Goal: Task Accomplishment & Management: Complete application form

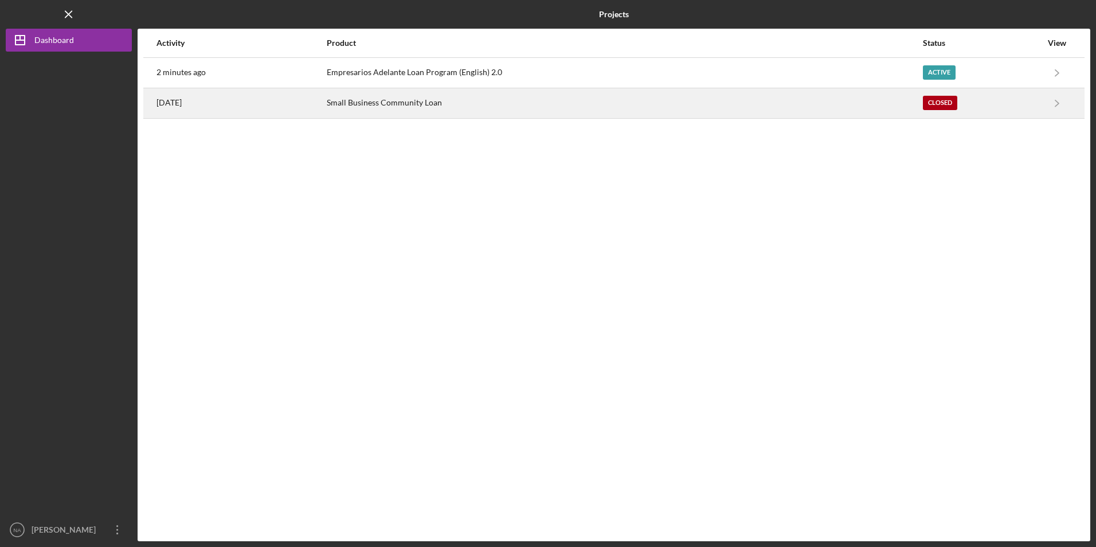
click at [405, 106] on div "Small Business Community Loan" at bounding box center [624, 103] width 595 height 29
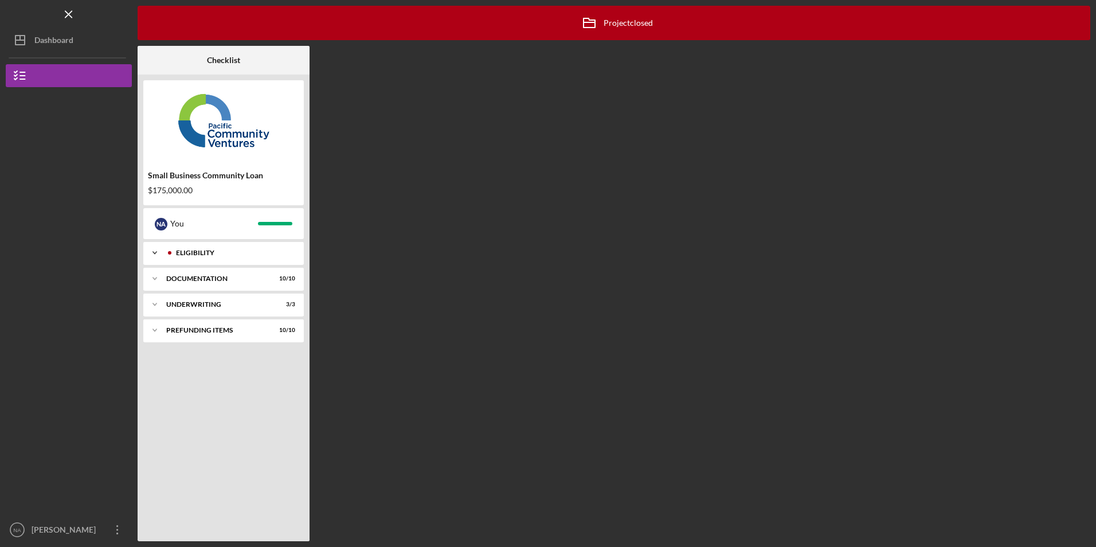
click at [230, 259] on div "Icon/Expander Eligibility 5 / 5" at bounding box center [223, 252] width 160 height 23
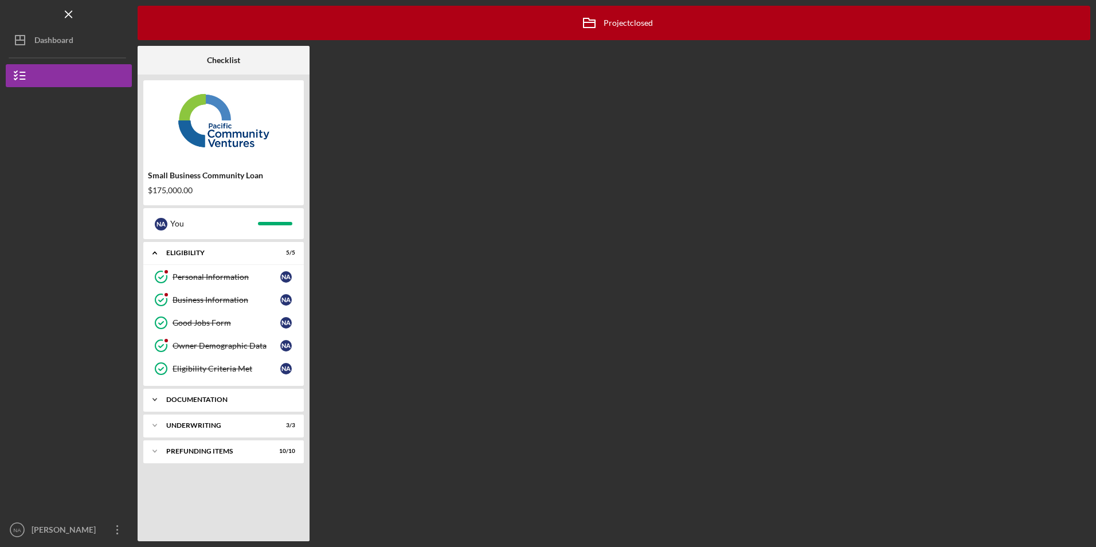
click at [222, 393] on div "Icon/Expander Documentation 10 / 10" at bounding box center [223, 399] width 160 height 23
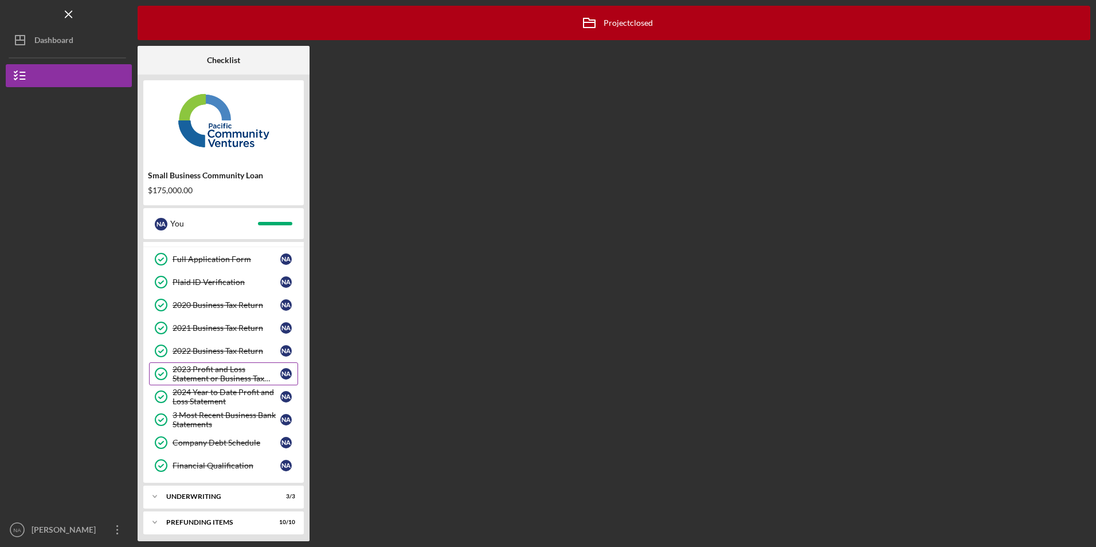
scroll to position [169, 0]
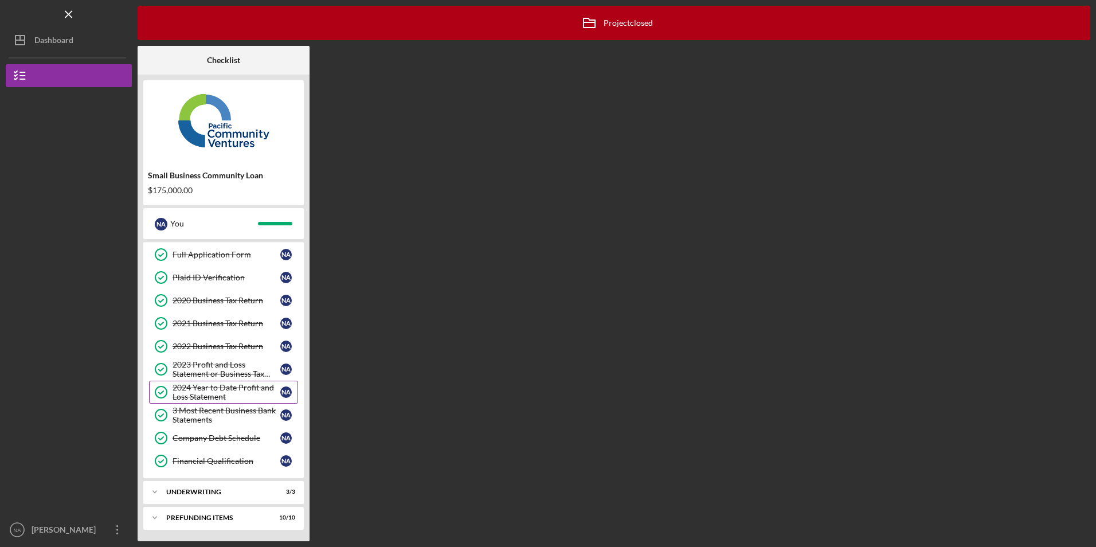
click at [220, 391] on div "2024 Year to Date Profit and Loss Statement" at bounding box center [227, 392] width 108 height 18
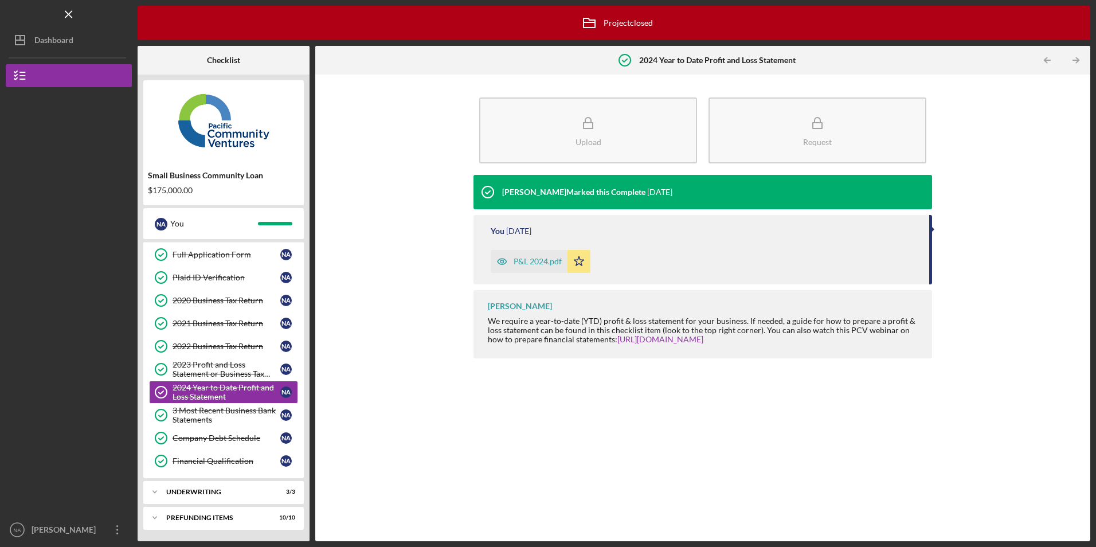
click at [541, 265] on div "P&L 2024.pdf" at bounding box center [538, 261] width 48 height 9
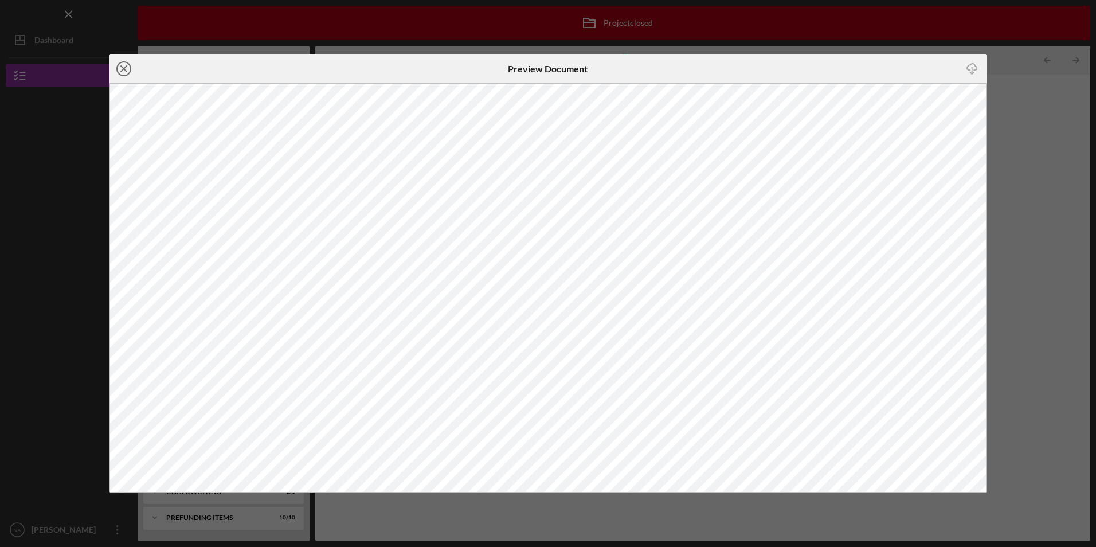
click at [123, 70] on line at bounding box center [124, 69] width 6 height 6
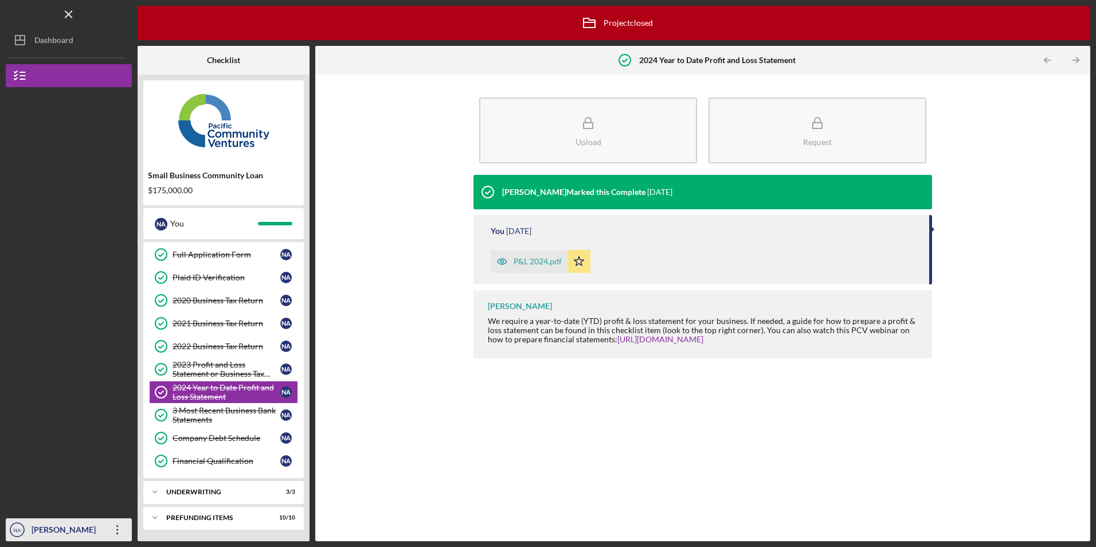
click at [112, 526] on icon "Icon/Overflow" at bounding box center [117, 529] width 29 height 29
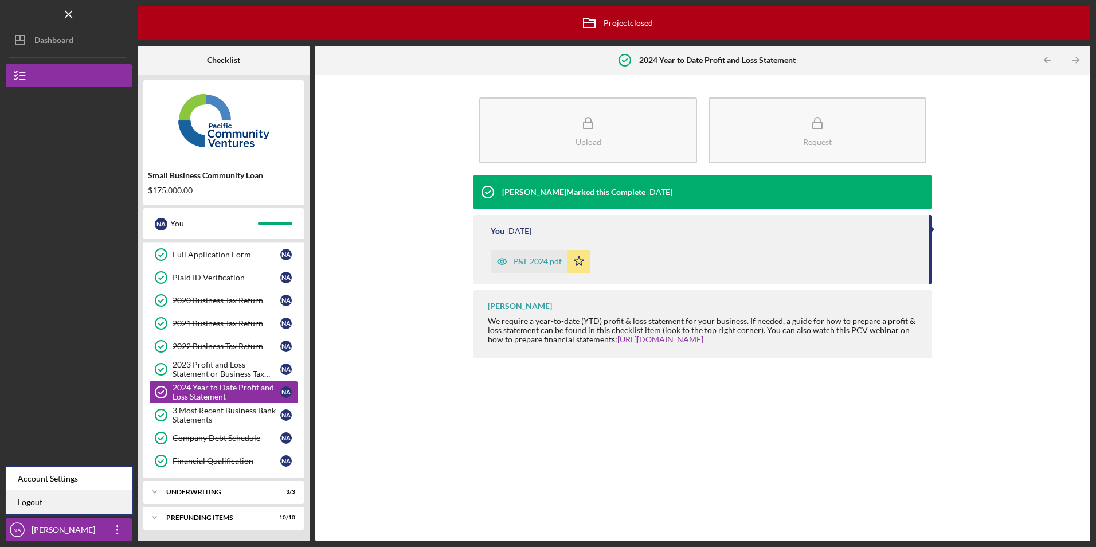
click at [97, 507] on link "Logout" at bounding box center [69, 502] width 126 height 23
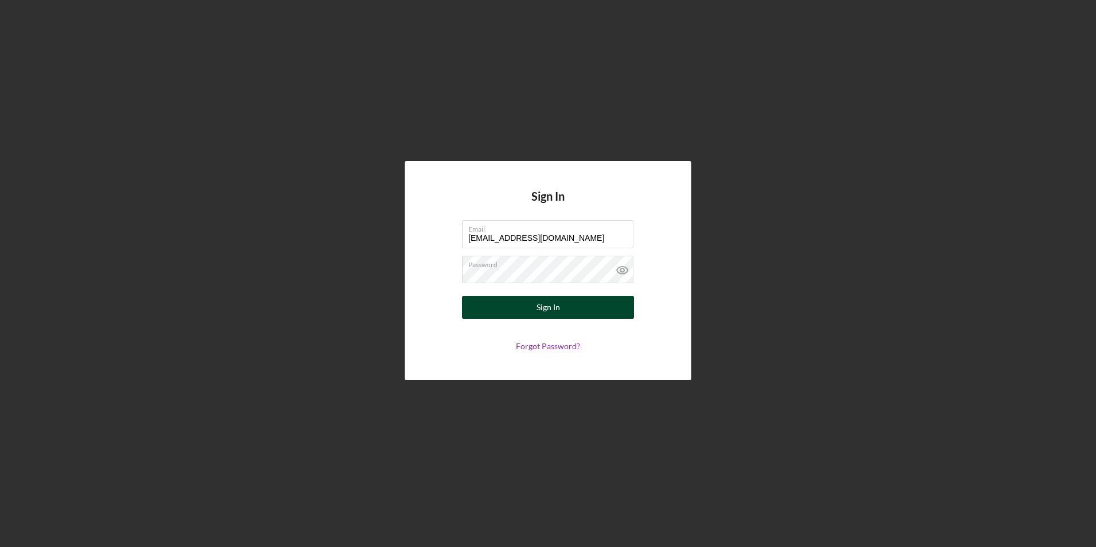
click at [545, 312] on div "Sign In" at bounding box center [547, 307] width 23 height 23
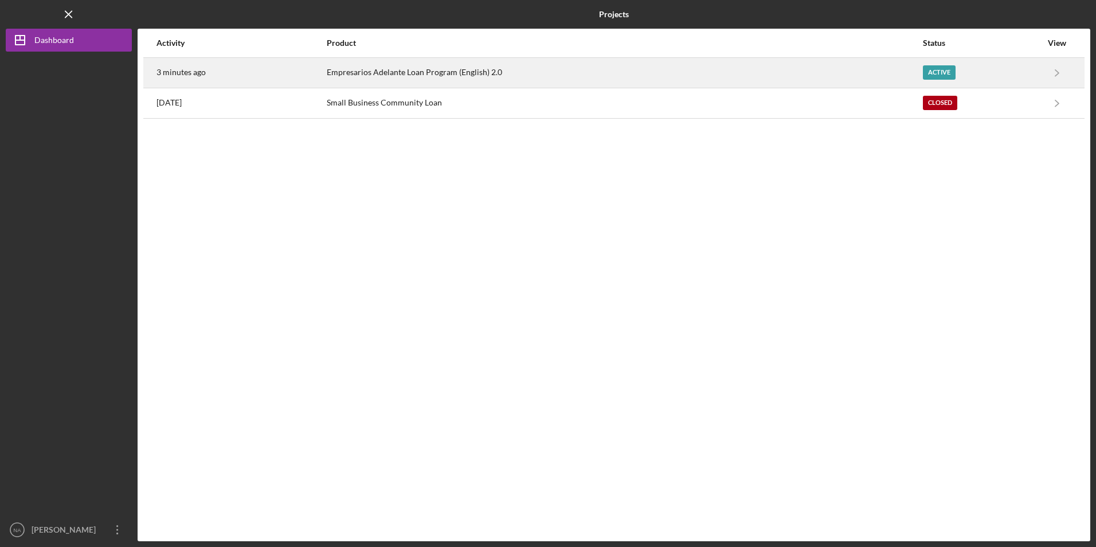
click at [475, 77] on div "Empresarios Adelante Loan Program (English) 2.0" at bounding box center [624, 72] width 595 height 29
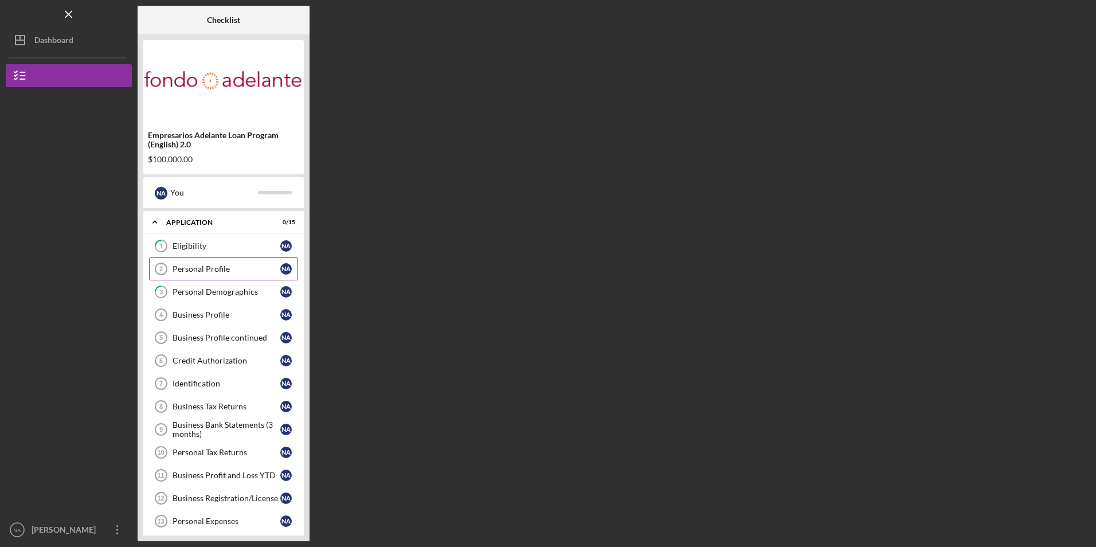
click at [177, 270] on div "Personal Profile" at bounding box center [227, 268] width 108 height 9
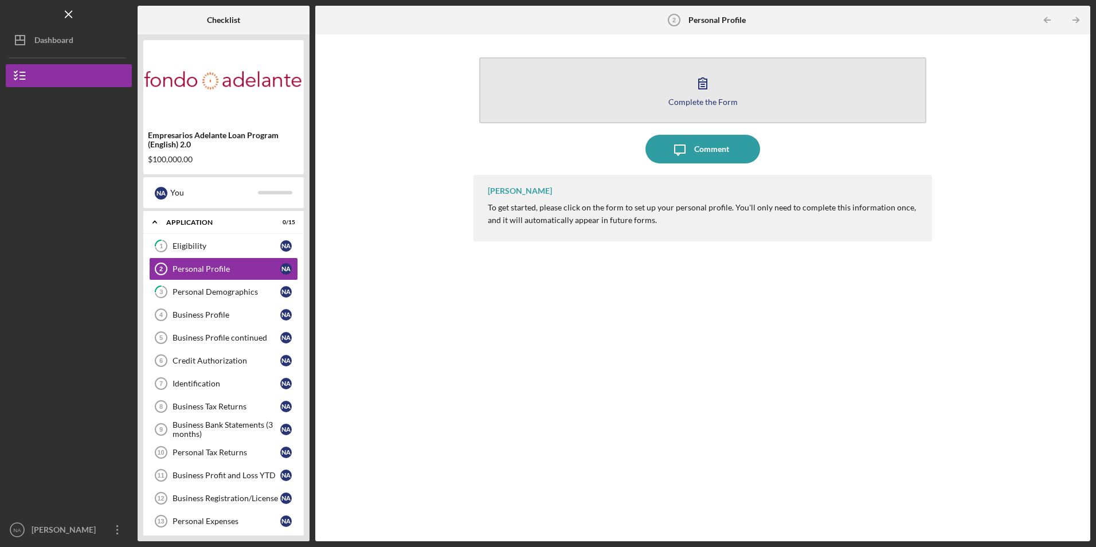
click at [612, 98] on button "Complete the Form Form" at bounding box center [702, 90] width 446 height 66
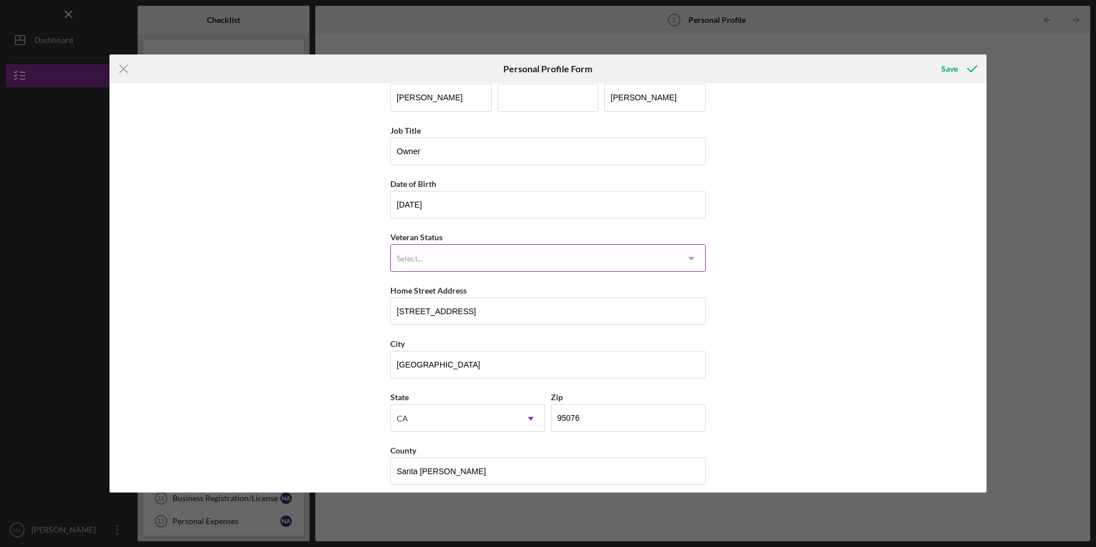
scroll to position [29, 0]
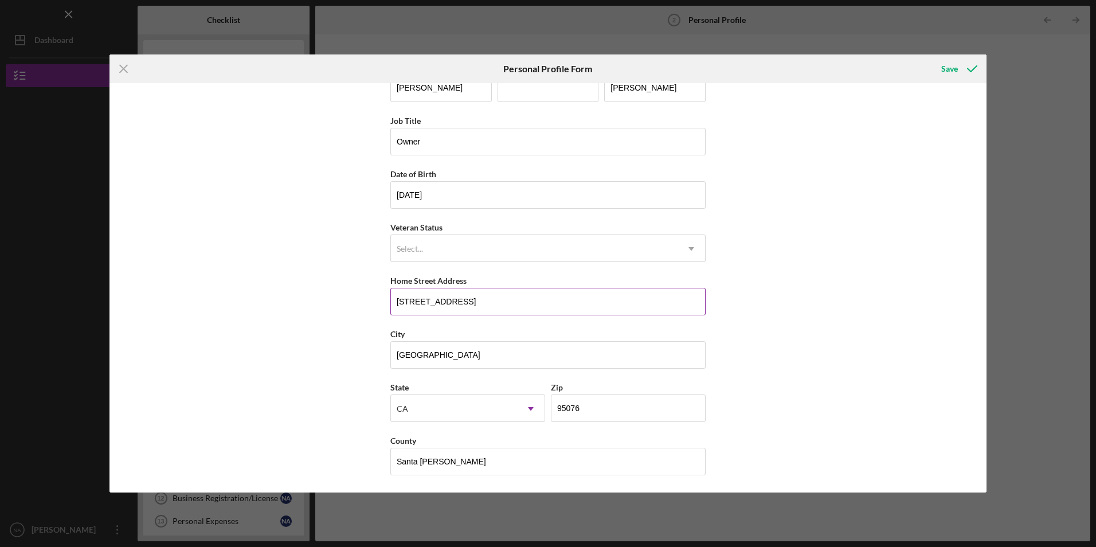
click at [457, 304] on input "[STREET_ADDRESS]" at bounding box center [547, 302] width 315 height 28
type input "8"
type input "[STREET_ADDRESS][PERSON_NAME]"
click at [946, 69] on div "Save" at bounding box center [949, 68] width 17 height 23
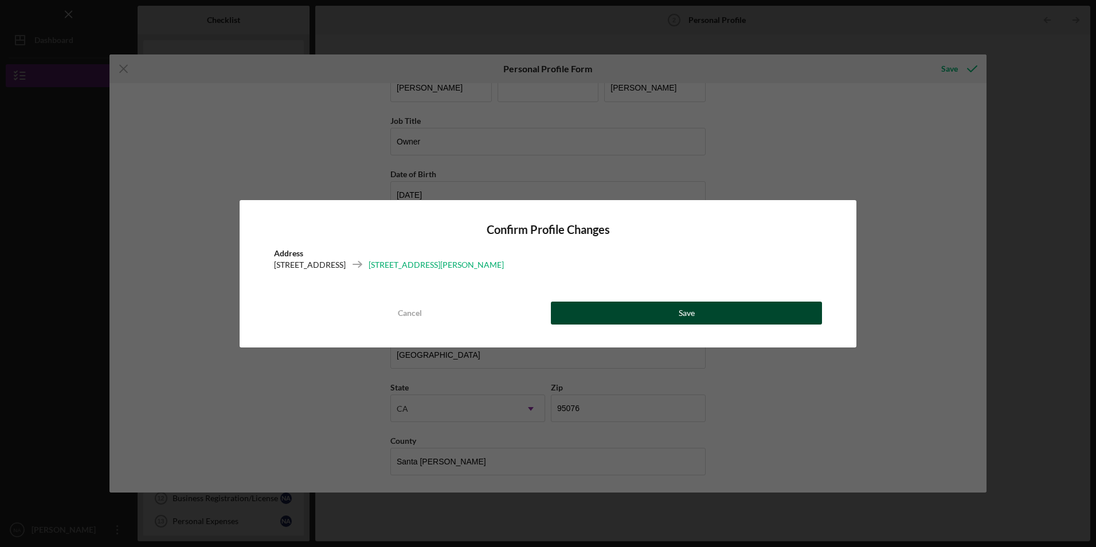
click at [651, 310] on button "Save" at bounding box center [686, 312] width 271 height 23
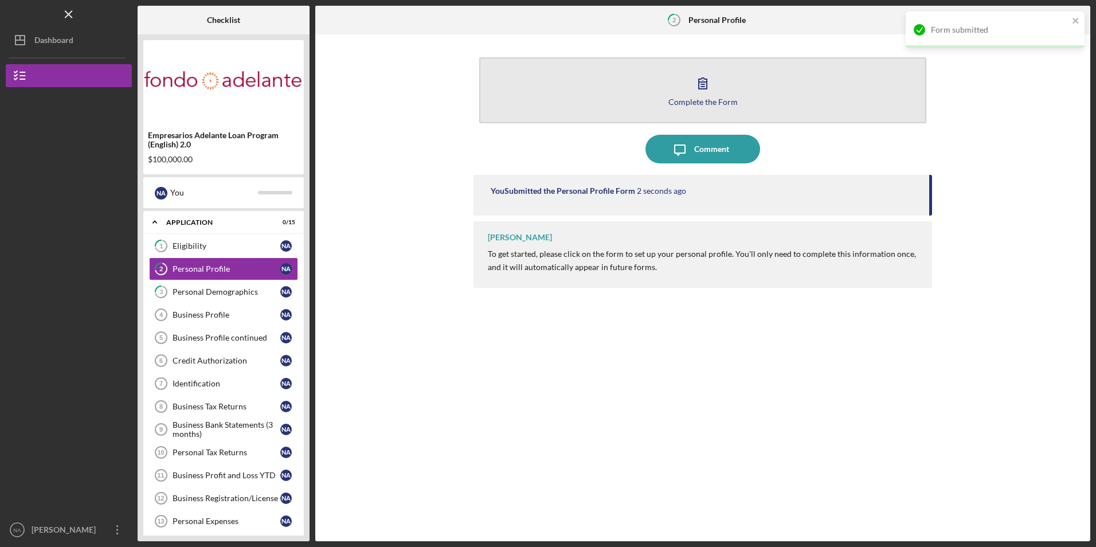
click at [606, 99] on button "Complete the Form Form" at bounding box center [702, 90] width 446 height 66
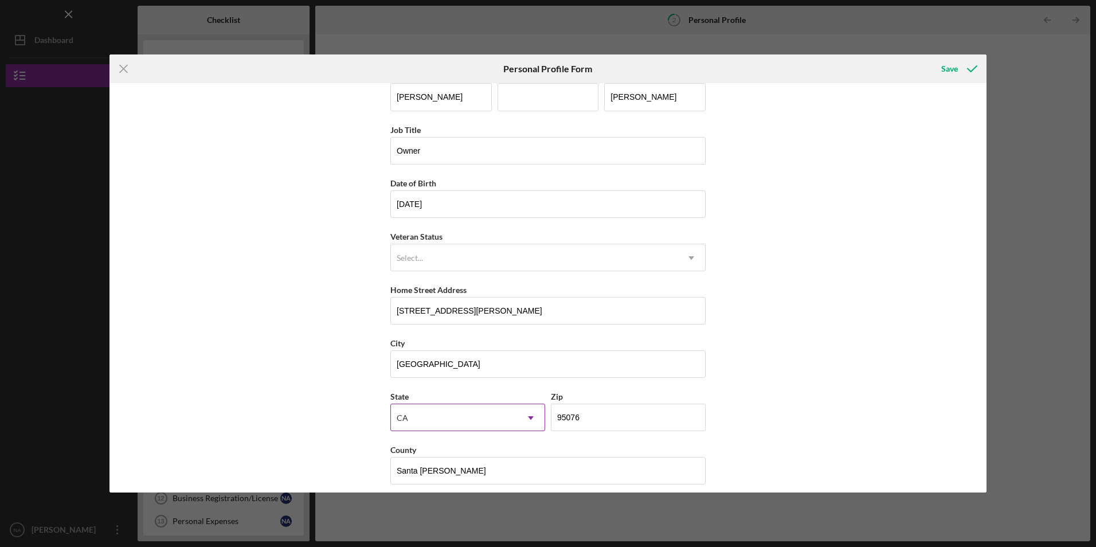
scroll to position [29, 0]
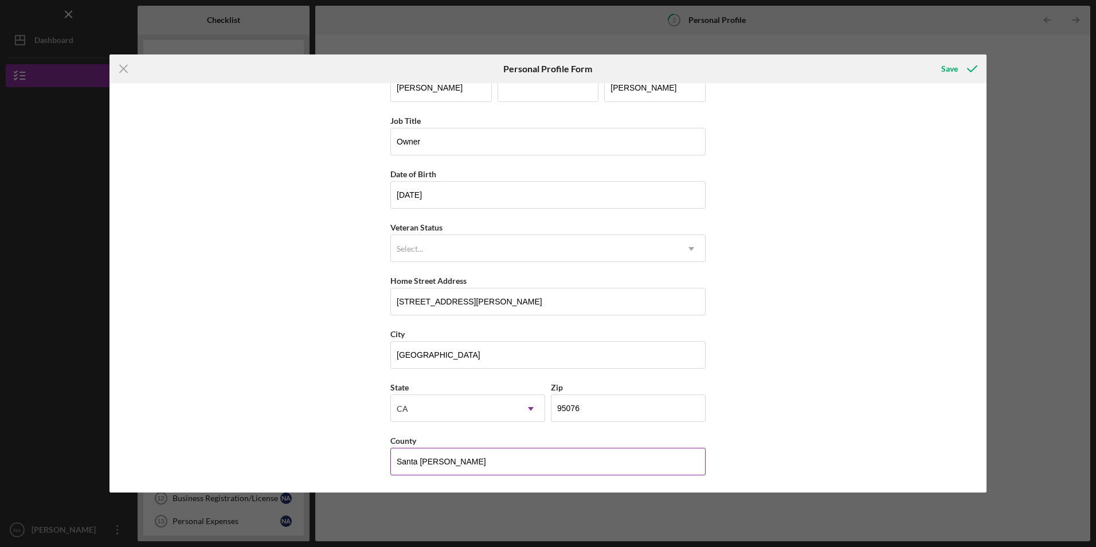
click at [450, 465] on input "Santa [PERSON_NAME]" at bounding box center [547, 462] width 315 height 28
drag, startPoint x: 448, startPoint y: 458, endPoint x: 285, endPoint y: 453, distance: 162.8
click at [287, 454] on div "First Name [PERSON_NAME] Middle Name Last Name [PERSON_NAME] Job Title Owner Da…" at bounding box center [547, 287] width 877 height 409
type input "a"
type input "Santa [PERSON_NAME]"
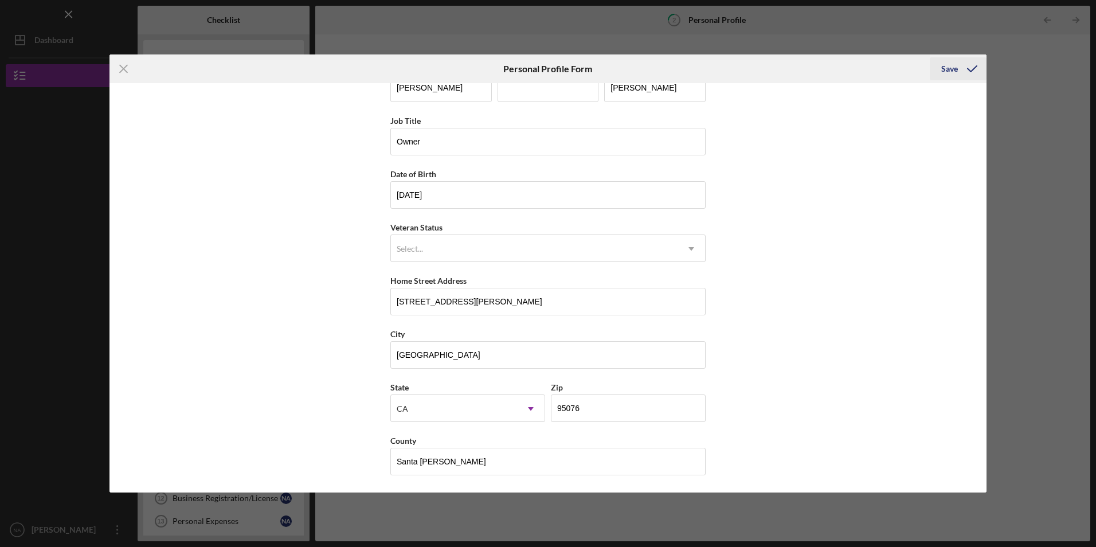
click at [944, 66] on div "Save" at bounding box center [949, 68] width 17 height 23
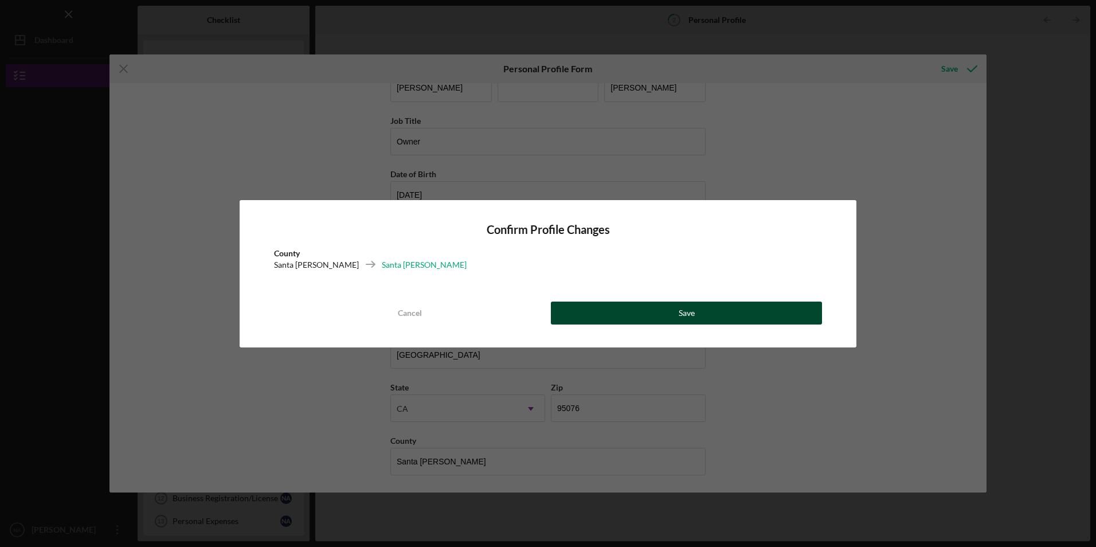
click at [646, 313] on button "Save" at bounding box center [686, 312] width 271 height 23
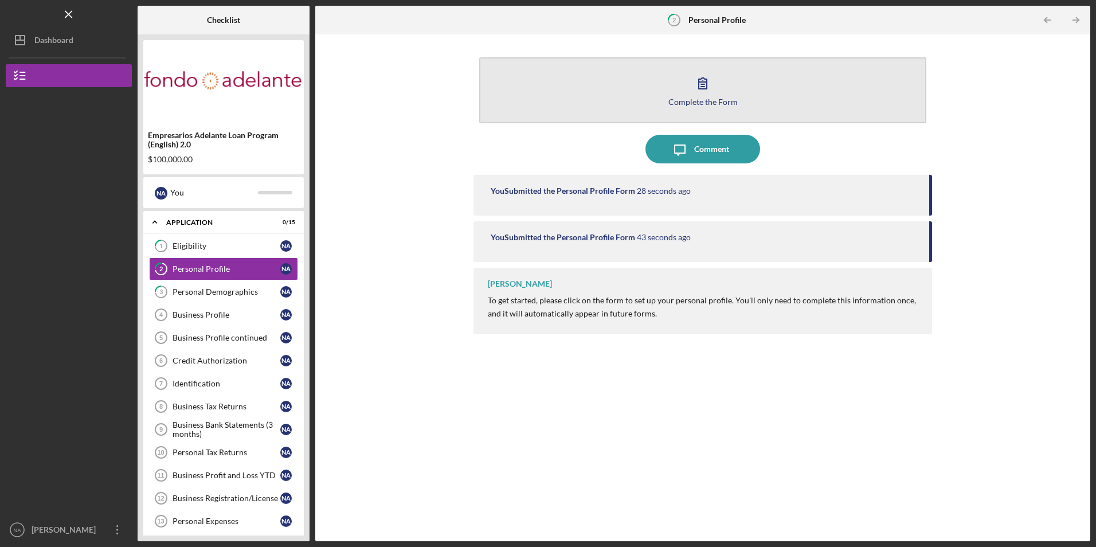
click at [589, 114] on button "Complete the Form Form" at bounding box center [702, 90] width 446 height 66
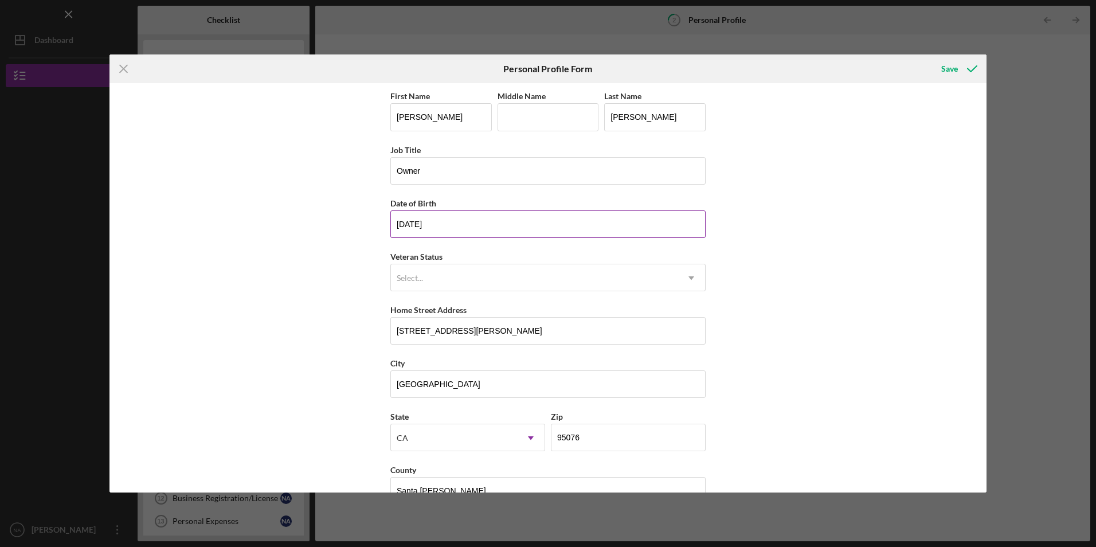
scroll to position [29, 0]
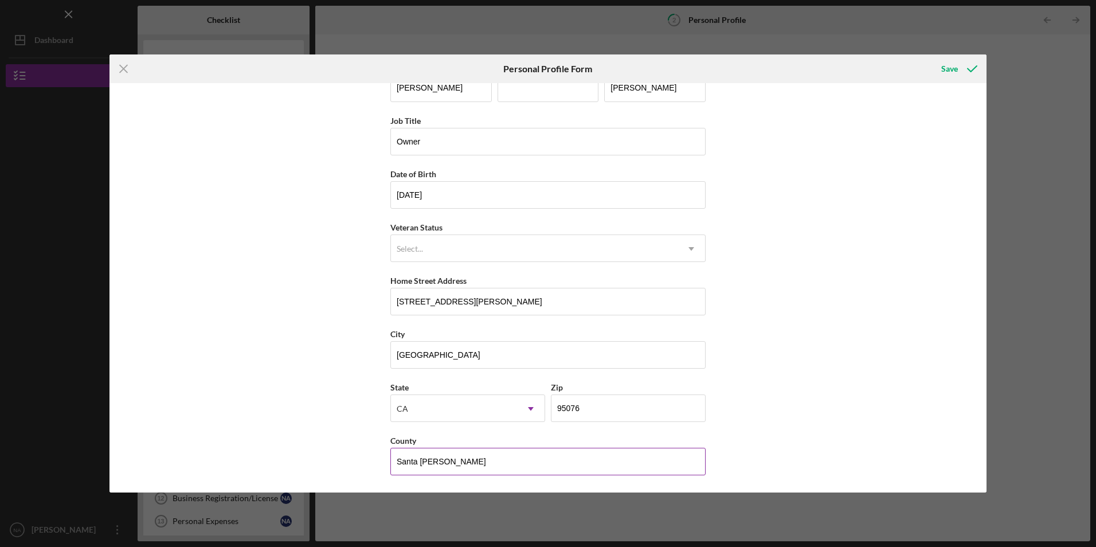
click at [492, 457] on input "Santa [PERSON_NAME]" at bounding box center [547, 462] width 315 height 28
drag, startPoint x: 445, startPoint y: 459, endPoint x: 315, endPoint y: 444, distance: 130.4
click at [321, 447] on div "First Name [PERSON_NAME] Middle Name Last Name [PERSON_NAME] Job Title Owner Da…" at bounding box center [547, 287] width 877 height 409
click at [327, 433] on div "First Name [PERSON_NAME] Middle Name Last Name [PERSON_NAME] Job Title Owner Da…" at bounding box center [547, 287] width 877 height 409
click at [409, 465] on input "sa" at bounding box center [547, 462] width 315 height 28
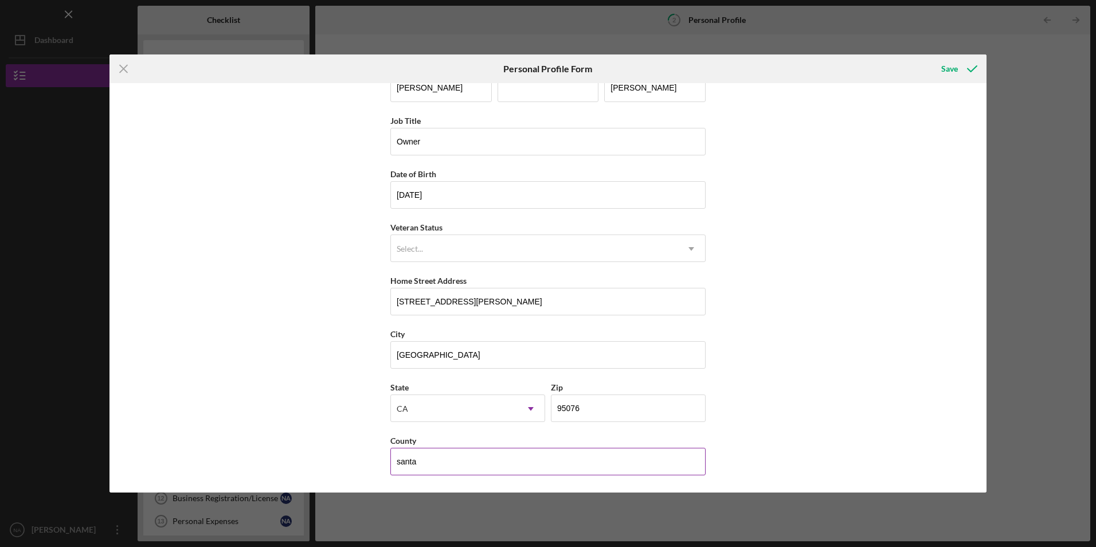
type input "Santa [PERSON_NAME]"
click at [944, 71] on div "Save" at bounding box center [949, 68] width 17 height 23
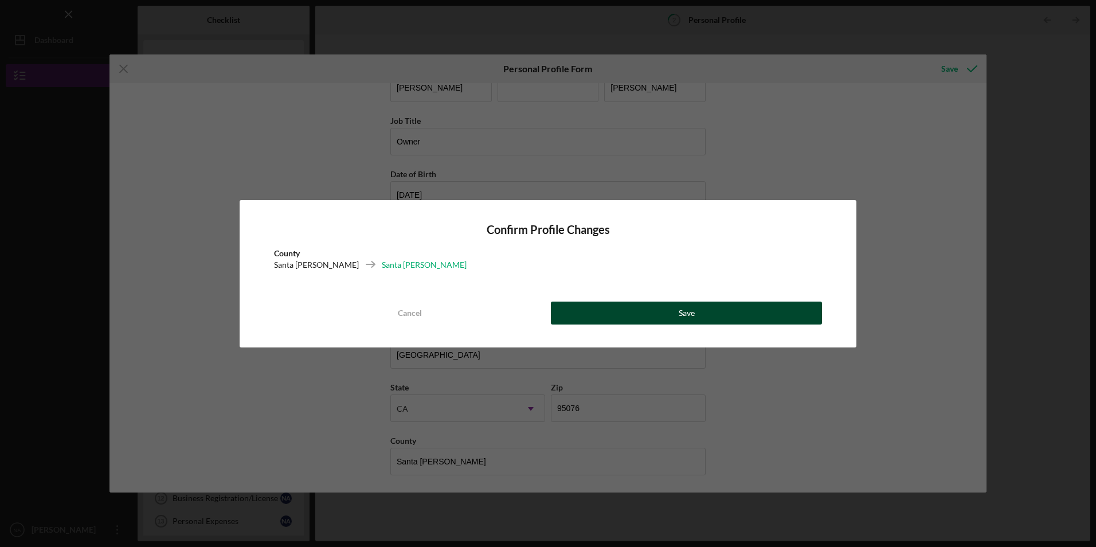
click at [587, 318] on button "Save" at bounding box center [686, 312] width 271 height 23
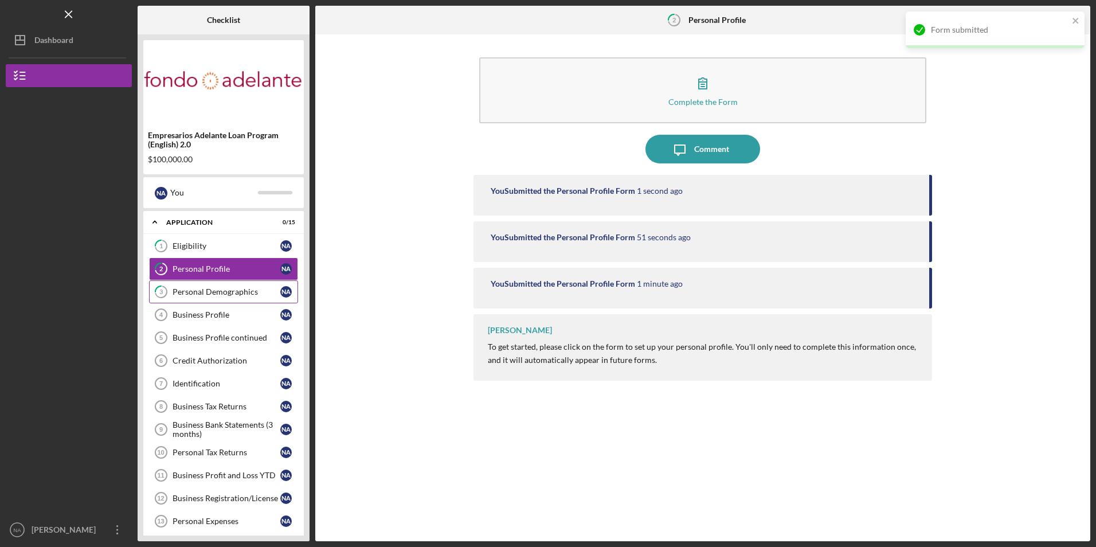
click at [202, 290] on div "Personal Demographics" at bounding box center [227, 291] width 108 height 9
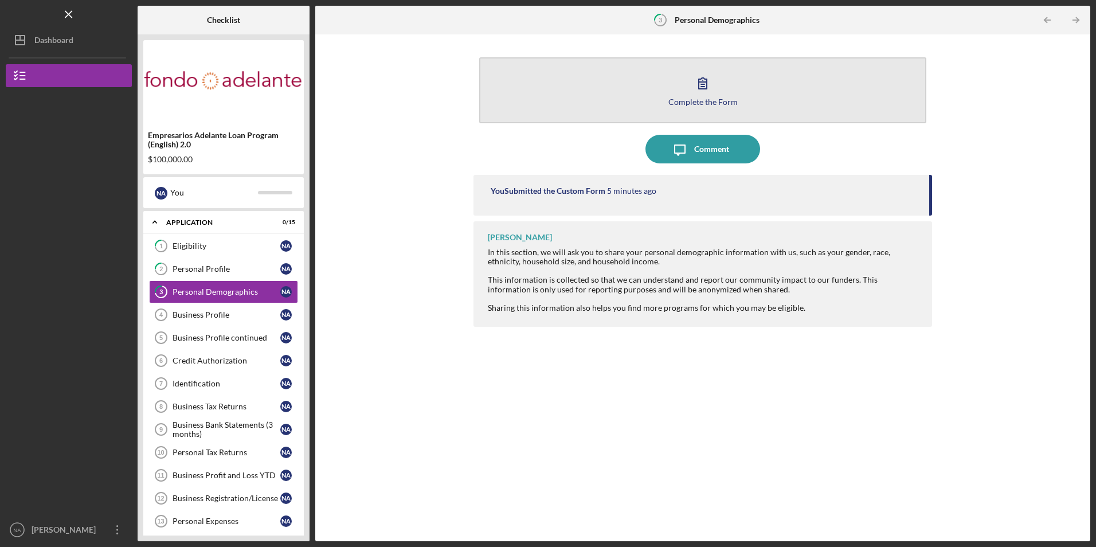
click at [572, 104] on button "Complete the Form Form" at bounding box center [702, 90] width 446 height 66
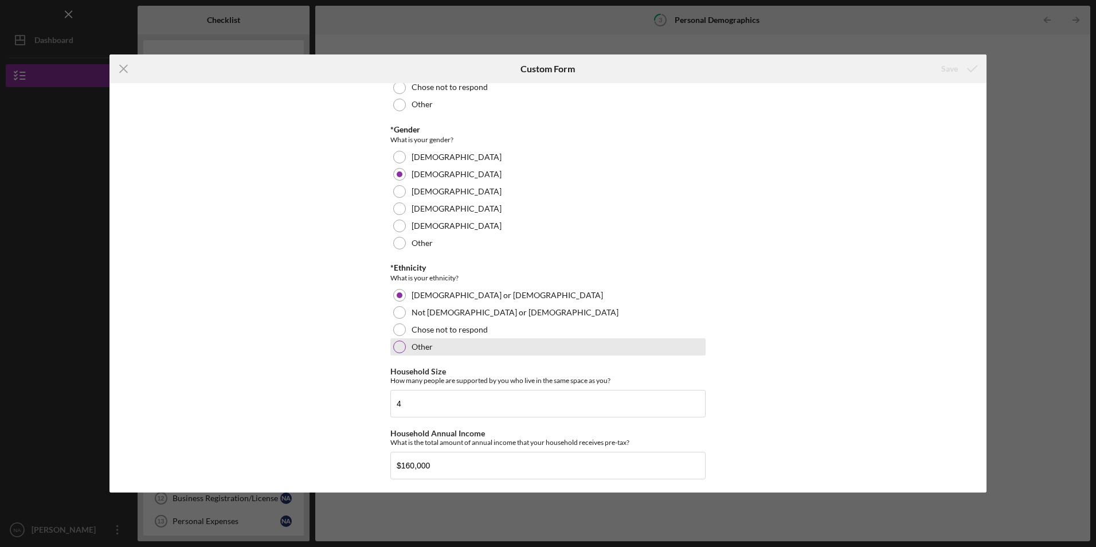
scroll to position [181, 0]
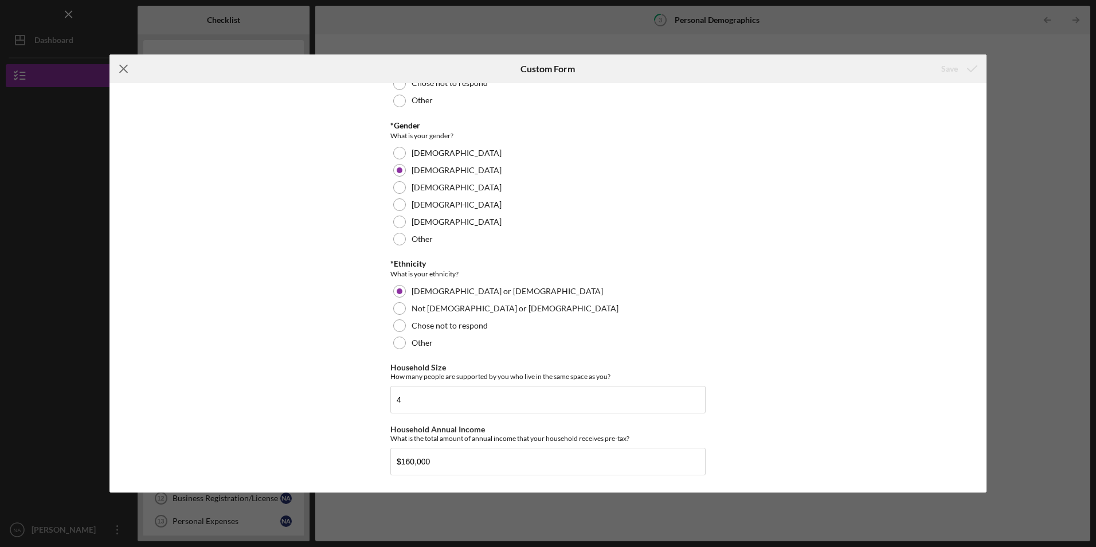
click at [127, 70] on icon "Icon/Menu Close" at bounding box center [123, 68] width 29 height 29
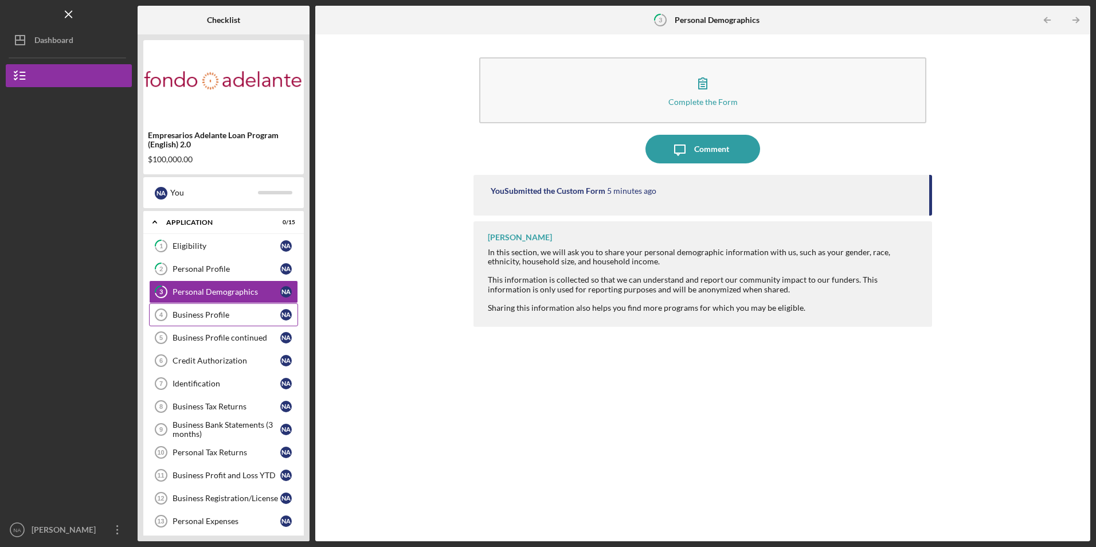
click at [217, 321] on link "Business Profile 4 Business Profile N A" at bounding box center [223, 314] width 149 height 23
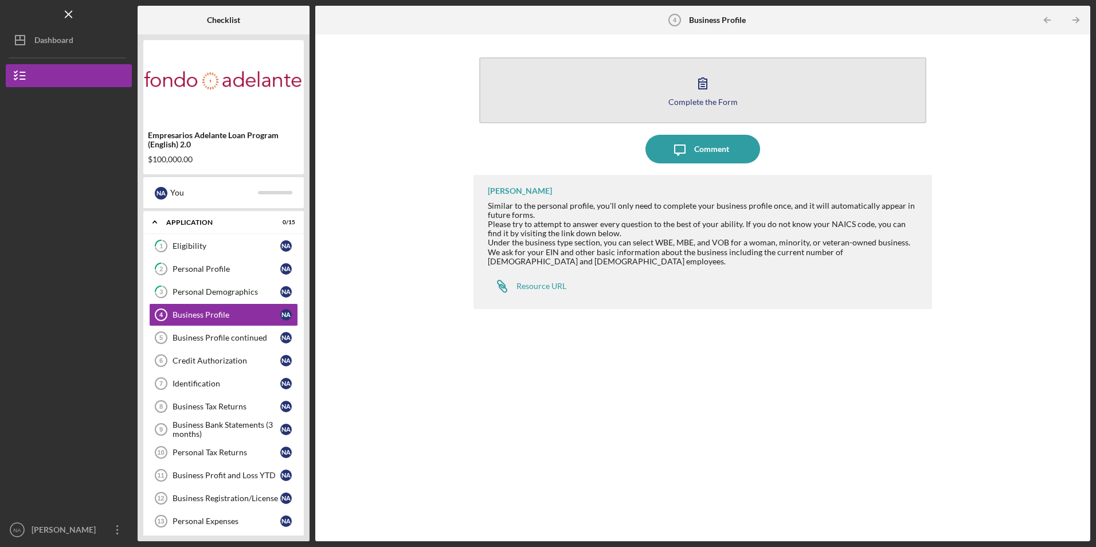
click at [606, 60] on button "Complete the Form Form" at bounding box center [702, 90] width 446 height 66
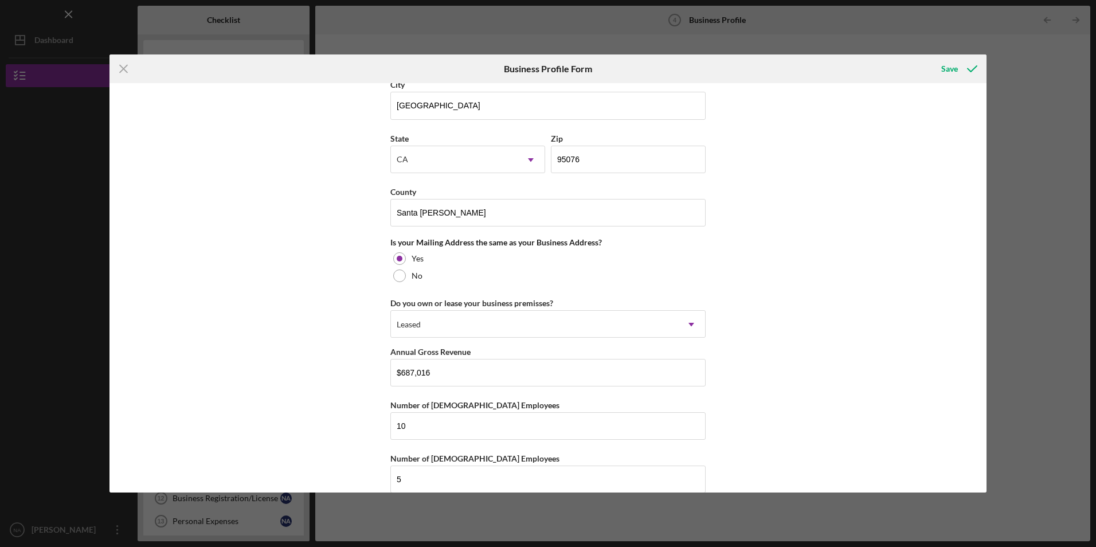
scroll to position [763, 0]
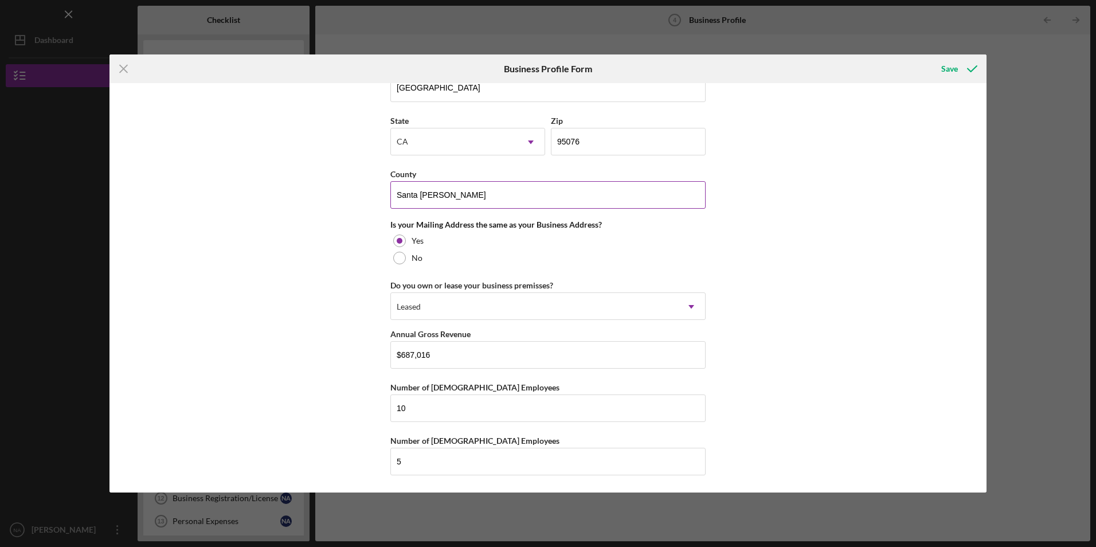
click at [444, 201] on input "Santa [PERSON_NAME]" at bounding box center [547, 195] width 315 height 28
click at [460, 196] on input "Santa [PERSON_NAME]" at bounding box center [547, 195] width 315 height 28
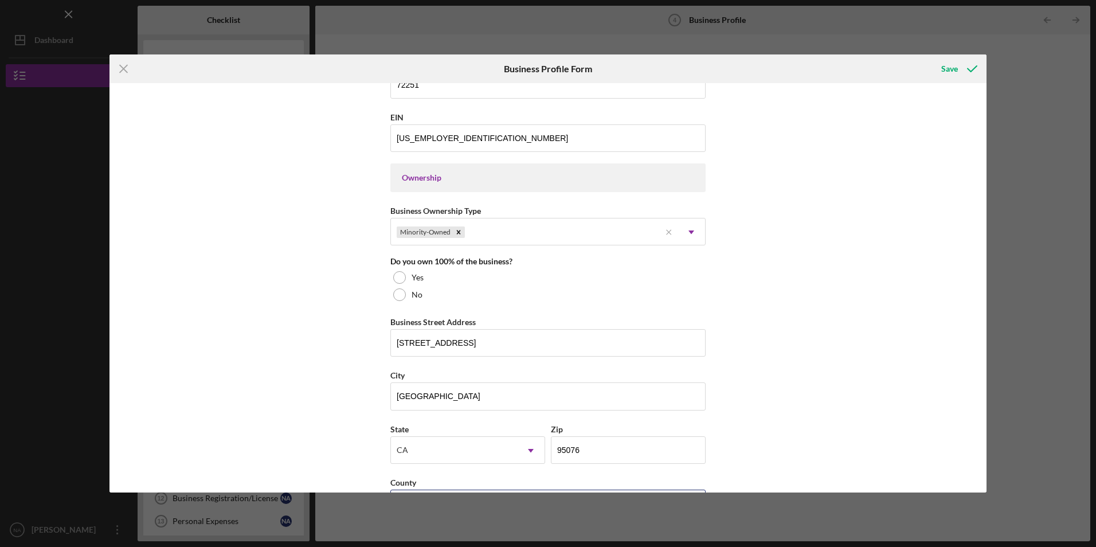
scroll to position [516, 0]
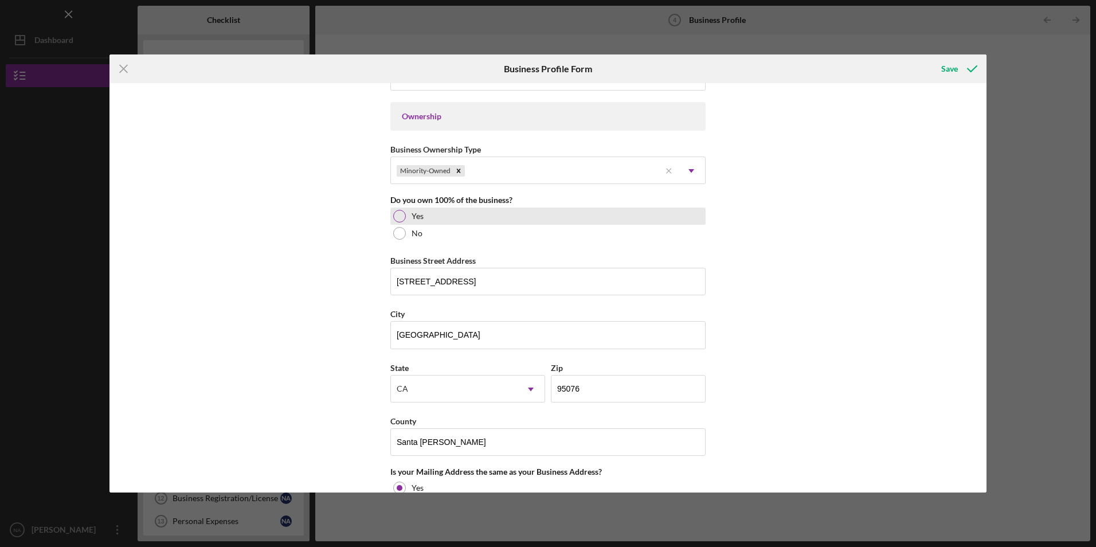
click at [393, 215] on div at bounding box center [399, 216] width 13 height 13
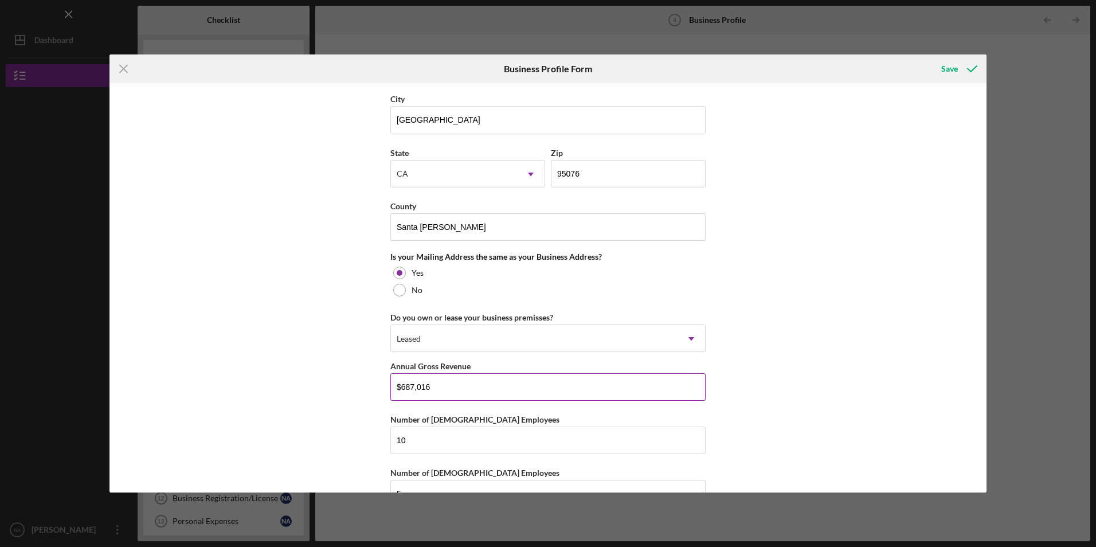
scroll to position [763, 0]
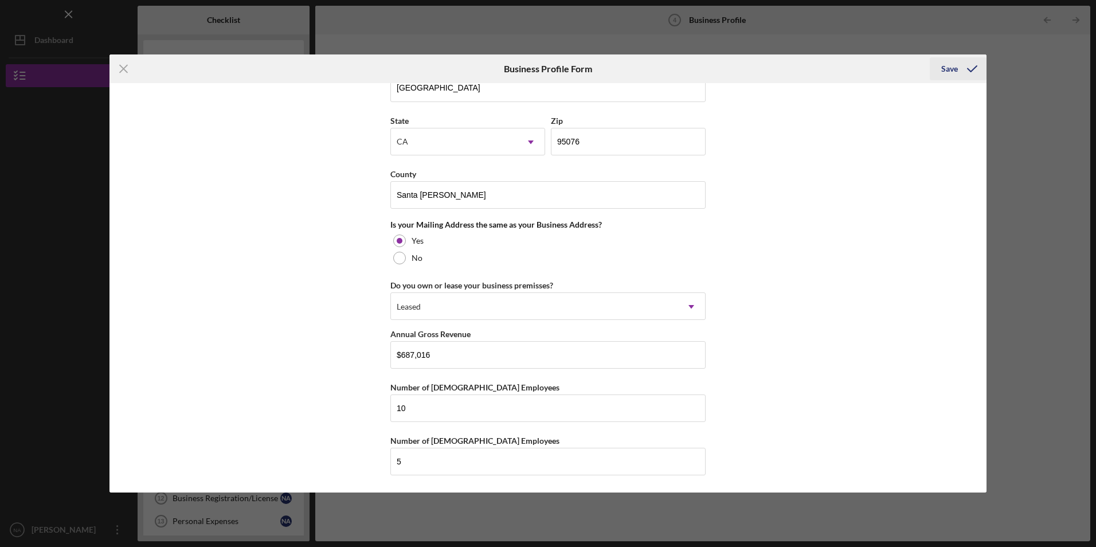
click at [962, 72] on icon "submit" at bounding box center [972, 68] width 29 height 29
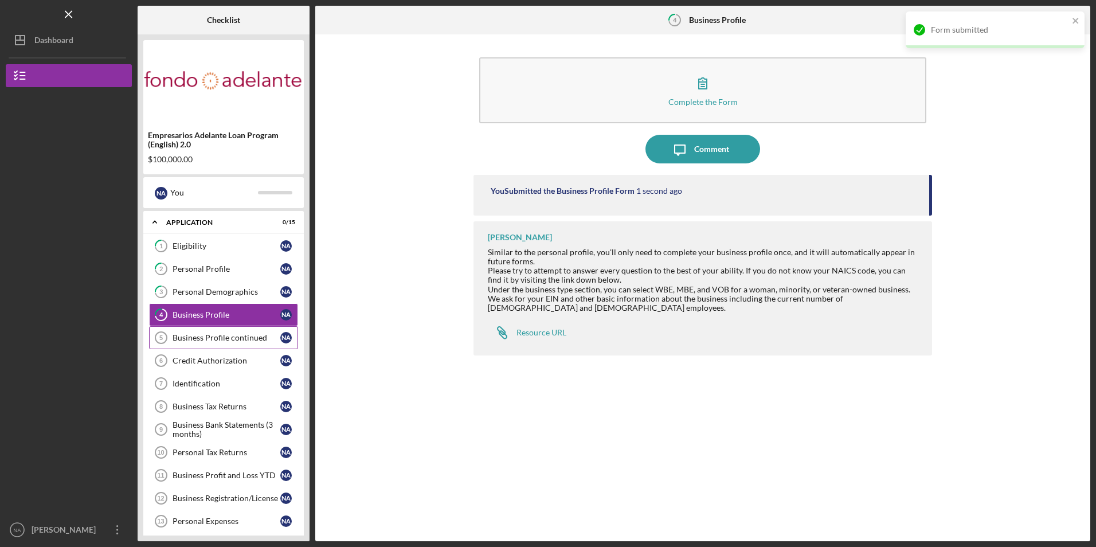
click at [218, 338] on div "Business Profile continued" at bounding box center [227, 337] width 108 height 9
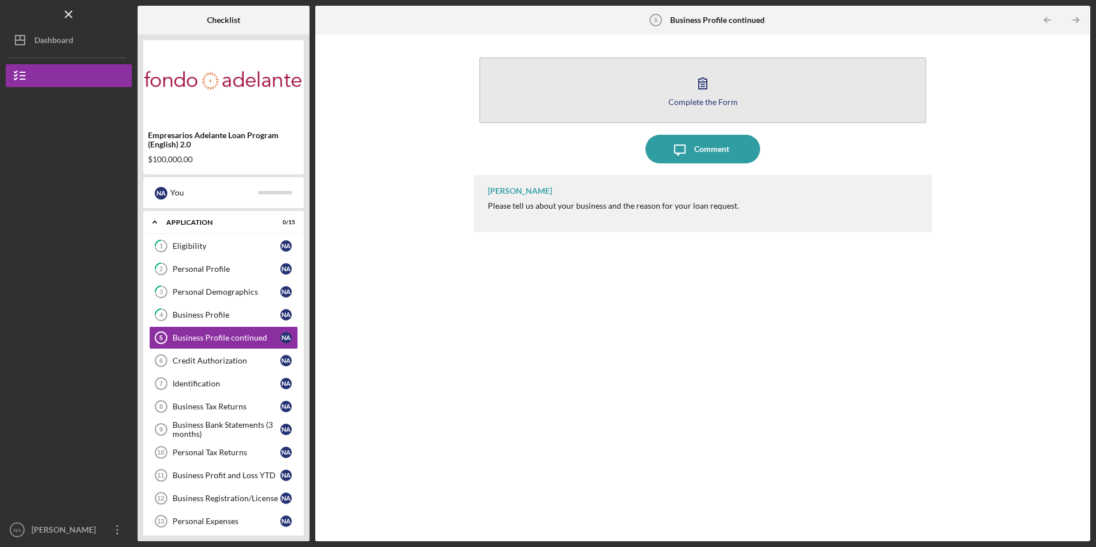
click at [613, 90] on button "Complete the Form Form" at bounding box center [702, 90] width 446 height 66
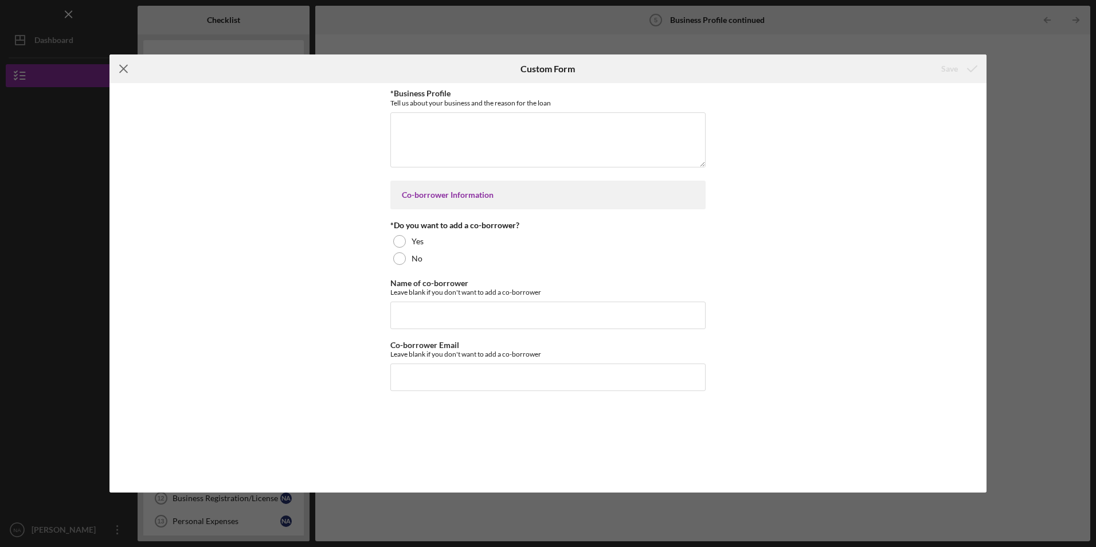
click at [120, 63] on icon "Icon/Menu Close" at bounding box center [123, 68] width 29 height 29
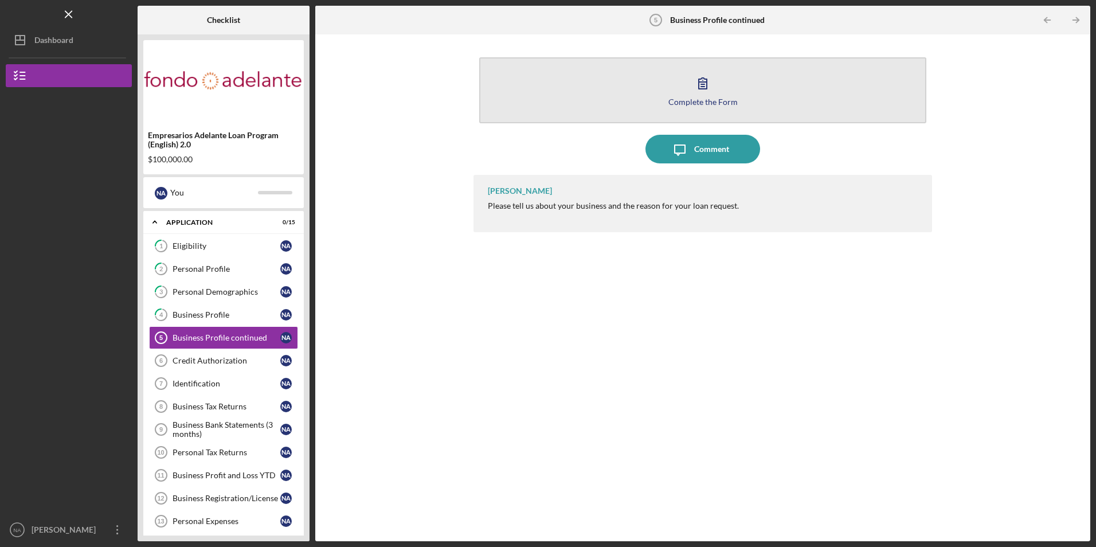
click at [636, 105] on button "Complete the Form Form" at bounding box center [702, 90] width 446 height 66
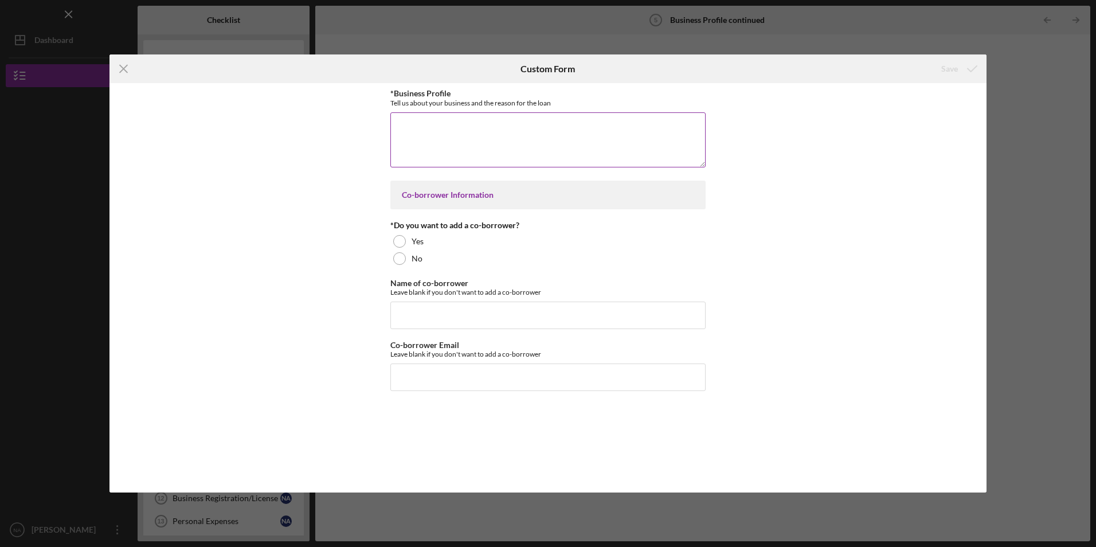
click at [429, 144] on textarea "*Business Profile" at bounding box center [547, 139] width 315 height 55
type textarea "M"
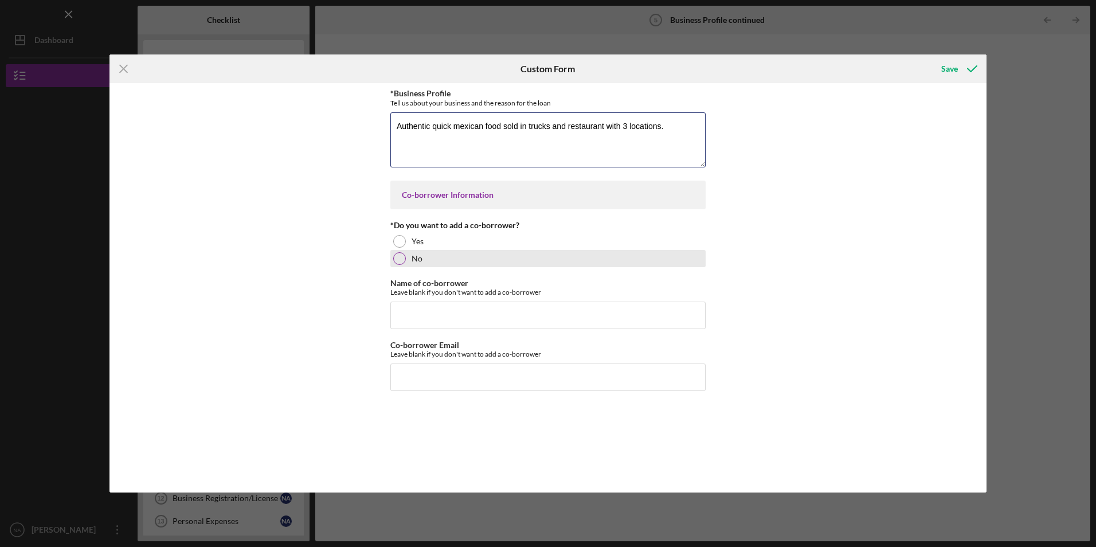
type textarea "Authentic quick mexican food sold in trucks and restaurant with 3 locations."
click at [403, 258] on div at bounding box center [399, 258] width 13 height 13
click at [948, 67] on div "Save" at bounding box center [949, 68] width 17 height 23
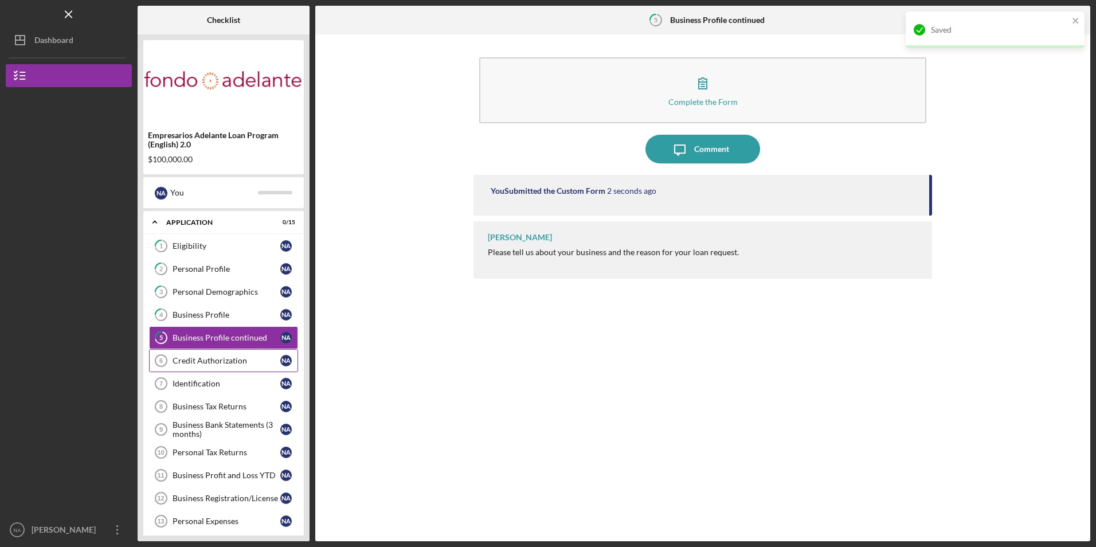
click at [204, 357] on div "Credit Authorization" at bounding box center [227, 360] width 108 height 9
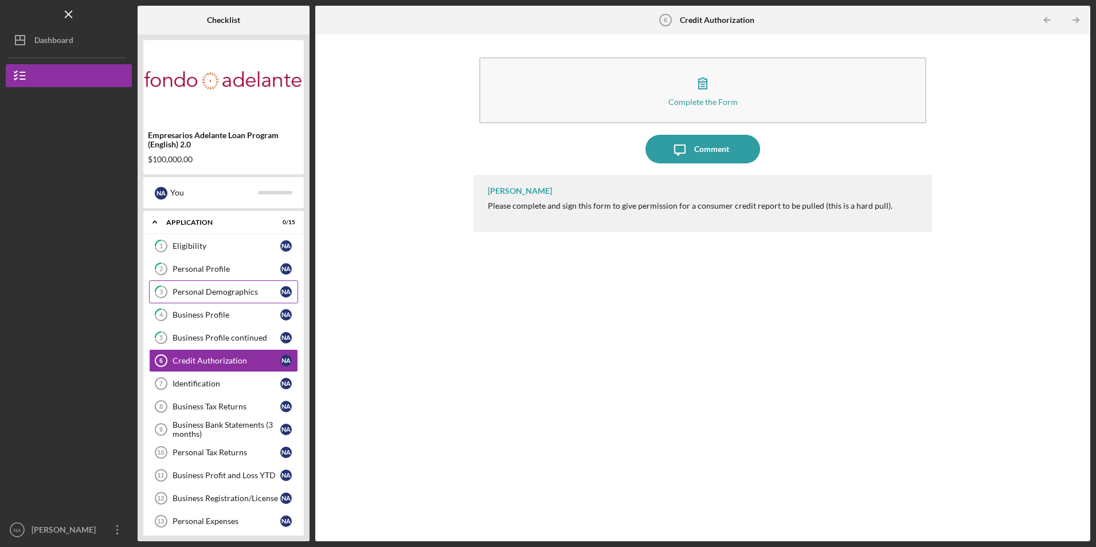
click at [206, 284] on link "3 Personal Demographics N A" at bounding box center [223, 291] width 149 height 23
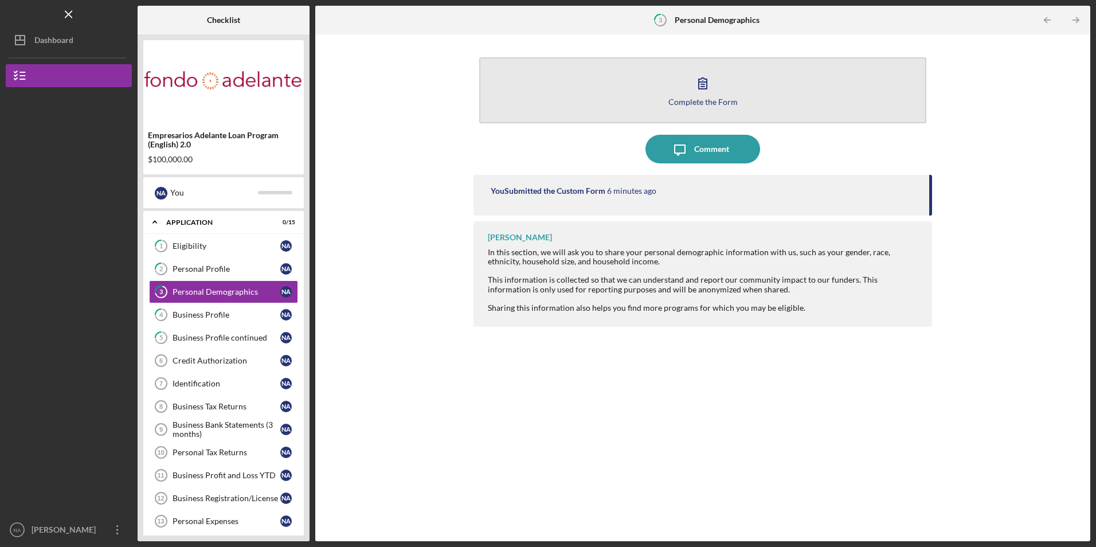
click at [599, 84] on button "Complete the Form Form" at bounding box center [702, 90] width 446 height 66
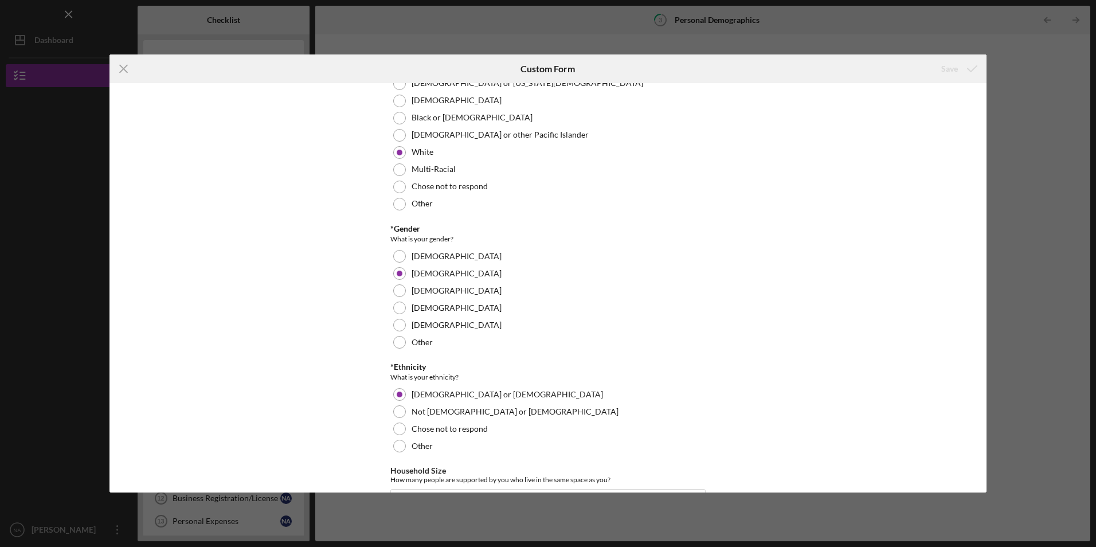
scroll to position [181, 0]
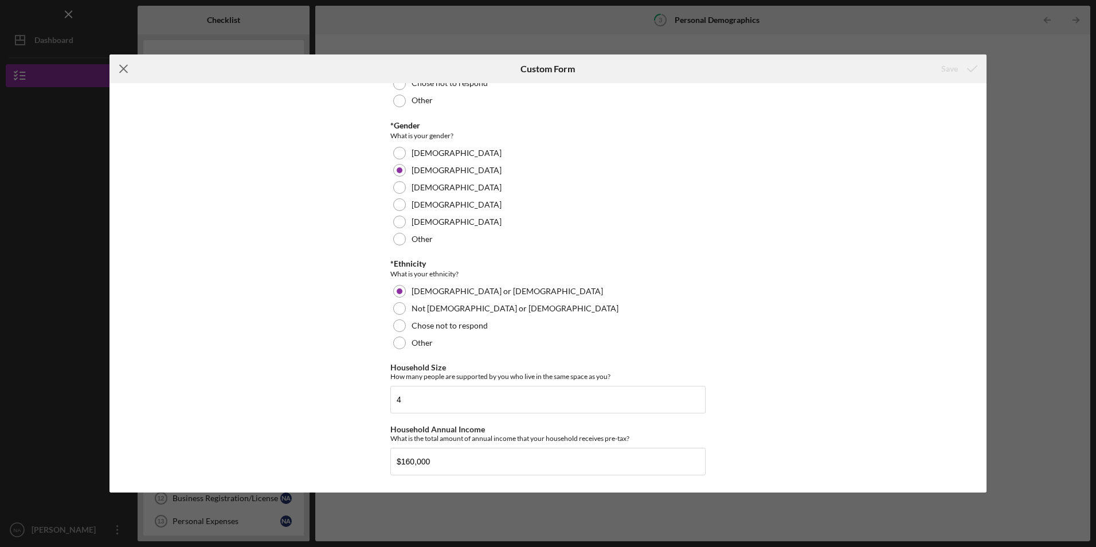
click at [124, 66] on icon "Icon/Menu Close" at bounding box center [123, 68] width 29 height 29
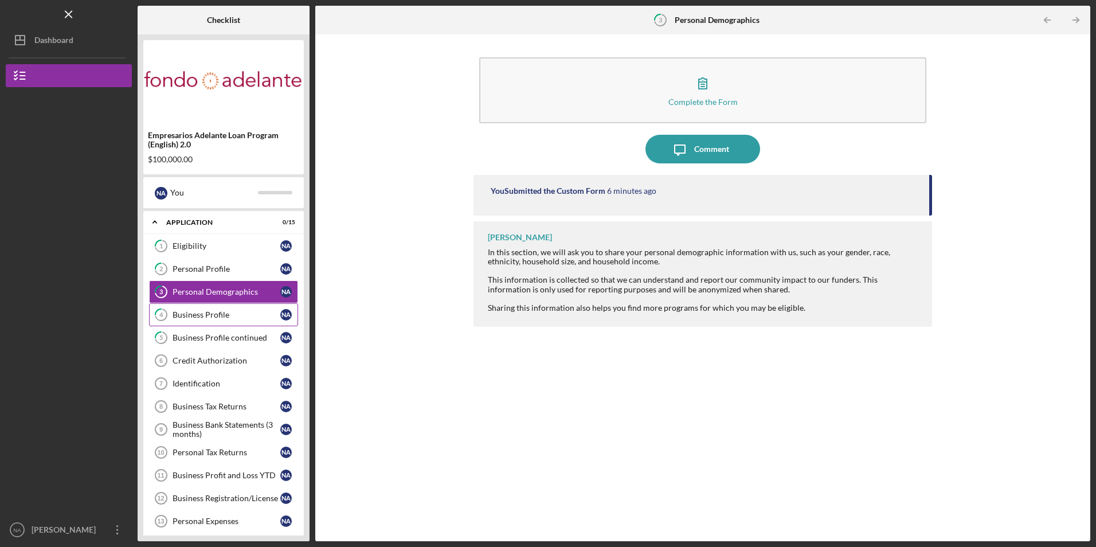
click at [195, 314] on div "Business Profile" at bounding box center [227, 314] width 108 height 9
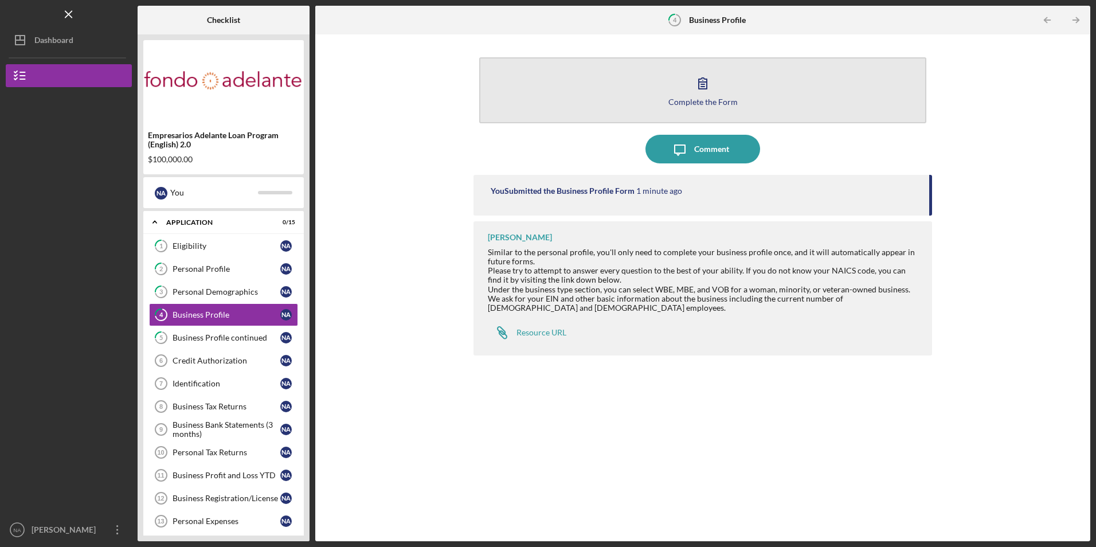
click at [592, 111] on button "Complete the Form Form" at bounding box center [702, 90] width 446 height 66
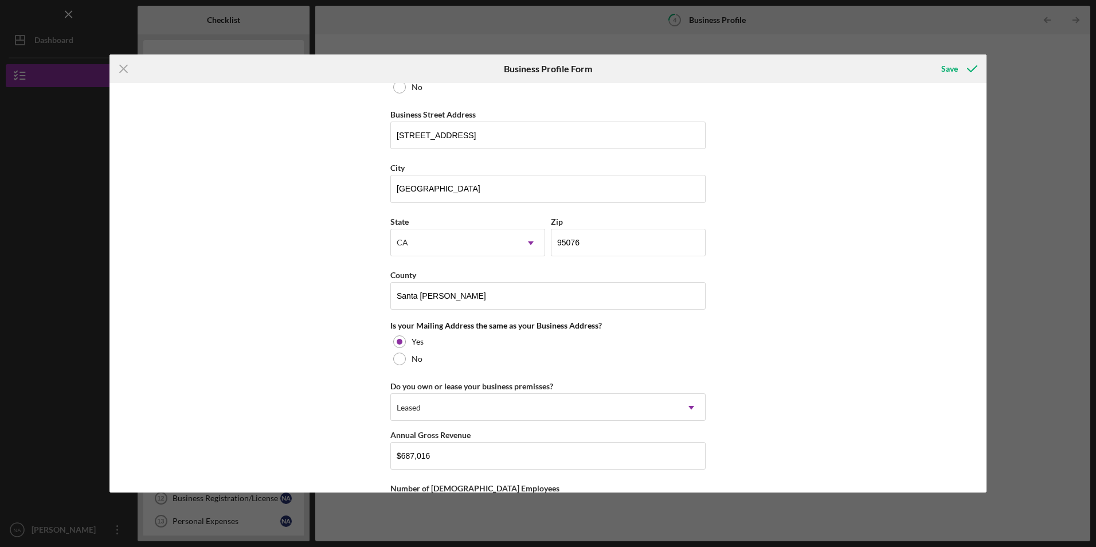
scroll to position [688, 0]
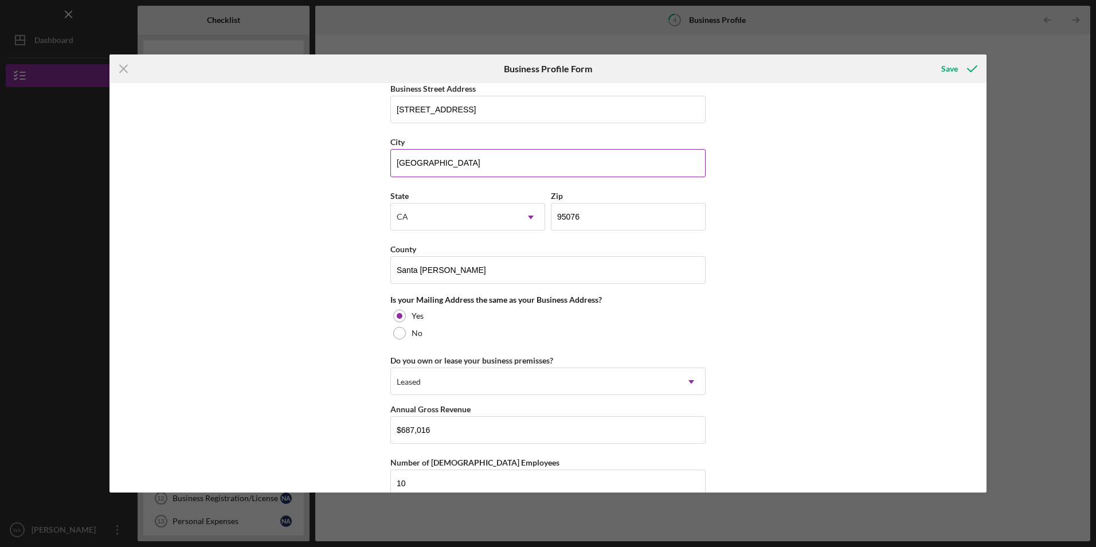
click at [509, 162] on input "[GEOGRAPHIC_DATA]" at bounding box center [547, 163] width 315 height 28
click at [322, 226] on div "Business Name La Chilanguita Inc DBA Business Start Date [DATE] Legal Structure…" at bounding box center [547, 287] width 877 height 409
click at [445, 262] on input "Santa [PERSON_NAME]" at bounding box center [547, 270] width 315 height 28
drag, startPoint x: 427, startPoint y: 272, endPoint x: 322, endPoint y: 260, distance: 106.1
click at [332, 262] on div "Business Name La Chilanguita Inc DBA Business Start Date [DATE] Legal Structure…" at bounding box center [547, 287] width 877 height 409
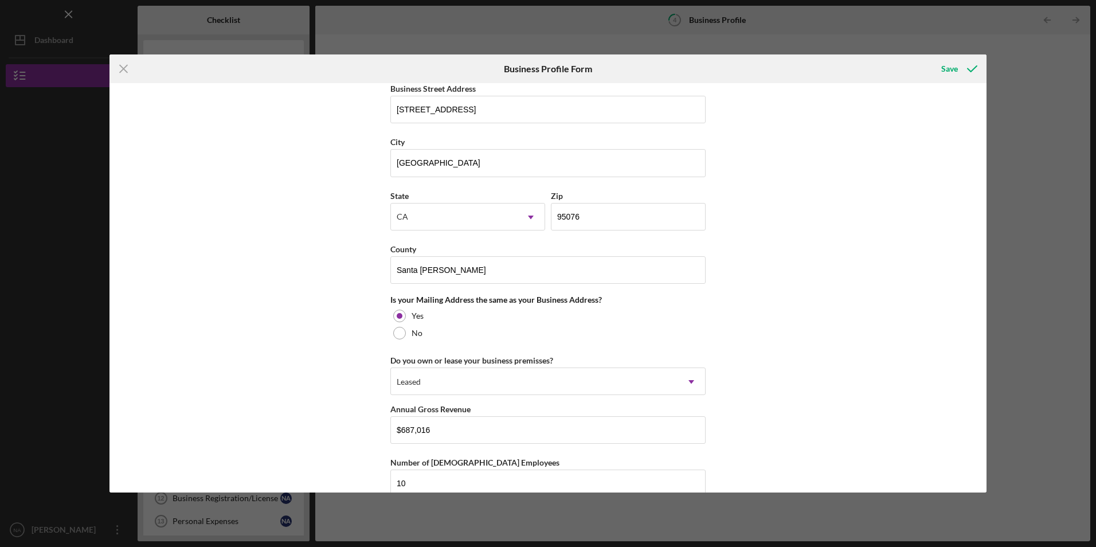
click at [322, 260] on div "Business Name La Chilanguita Inc DBA Business Start Date [DATE] Legal Structure…" at bounding box center [547, 287] width 877 height 409
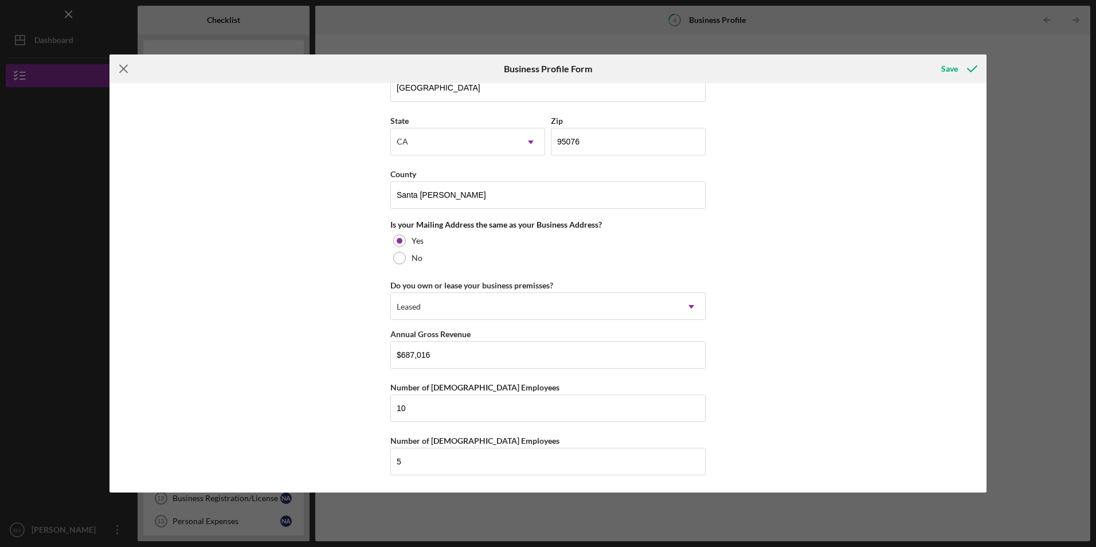
click at [124, 68] on line at bounding box center [123, 68] width 7 height 7
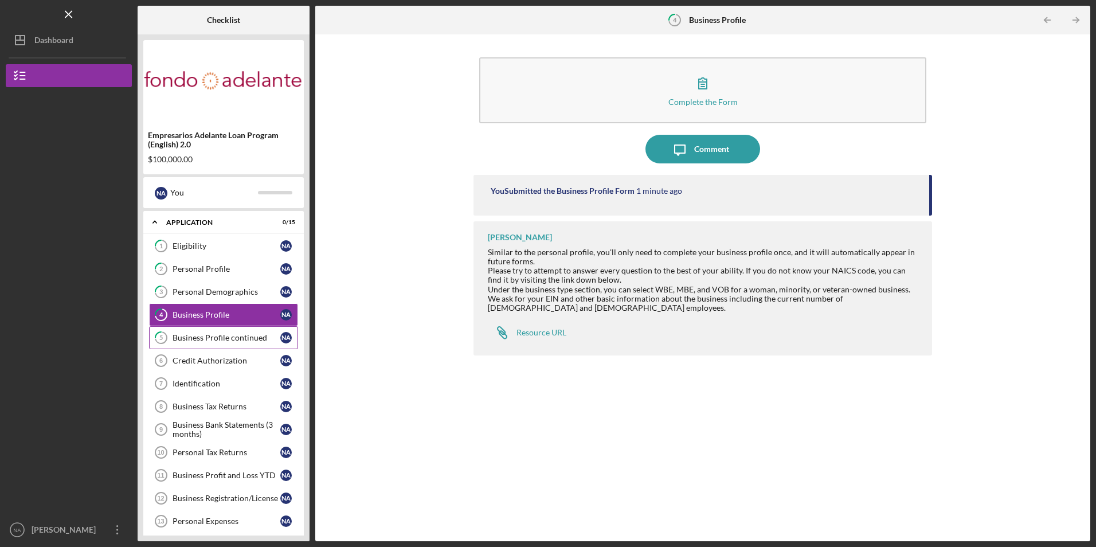
click at [236, 337] on div "Business Profile continued" at bounding box center [227, 337] width 108 height 9
